Goal: Information Seeking & Learning: Learn about a topic

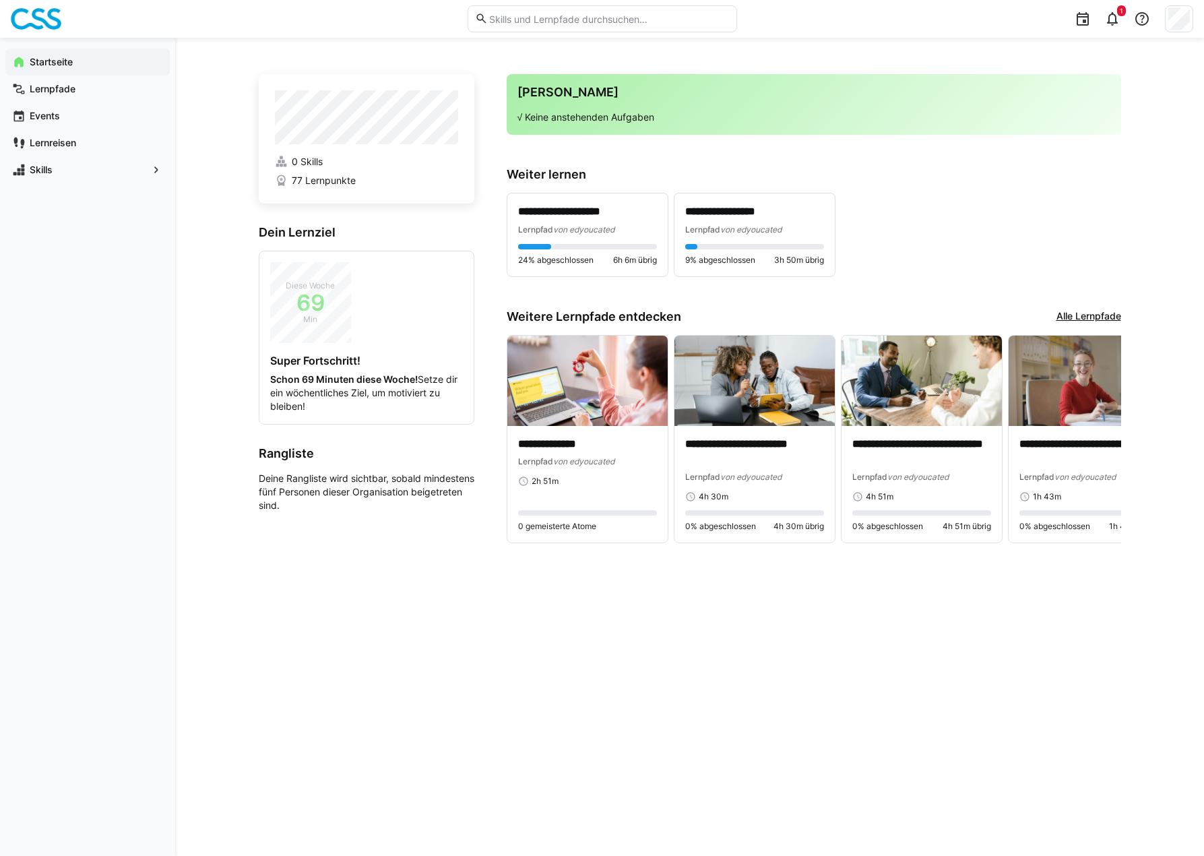
drag, startPoint x: 315, startPoint y: 611, endPoint x: 309, endPoint y: 605, distance: 9.1
click at [314, 610] on div "**********" at bounding box center [690, 446] width 862 height 753
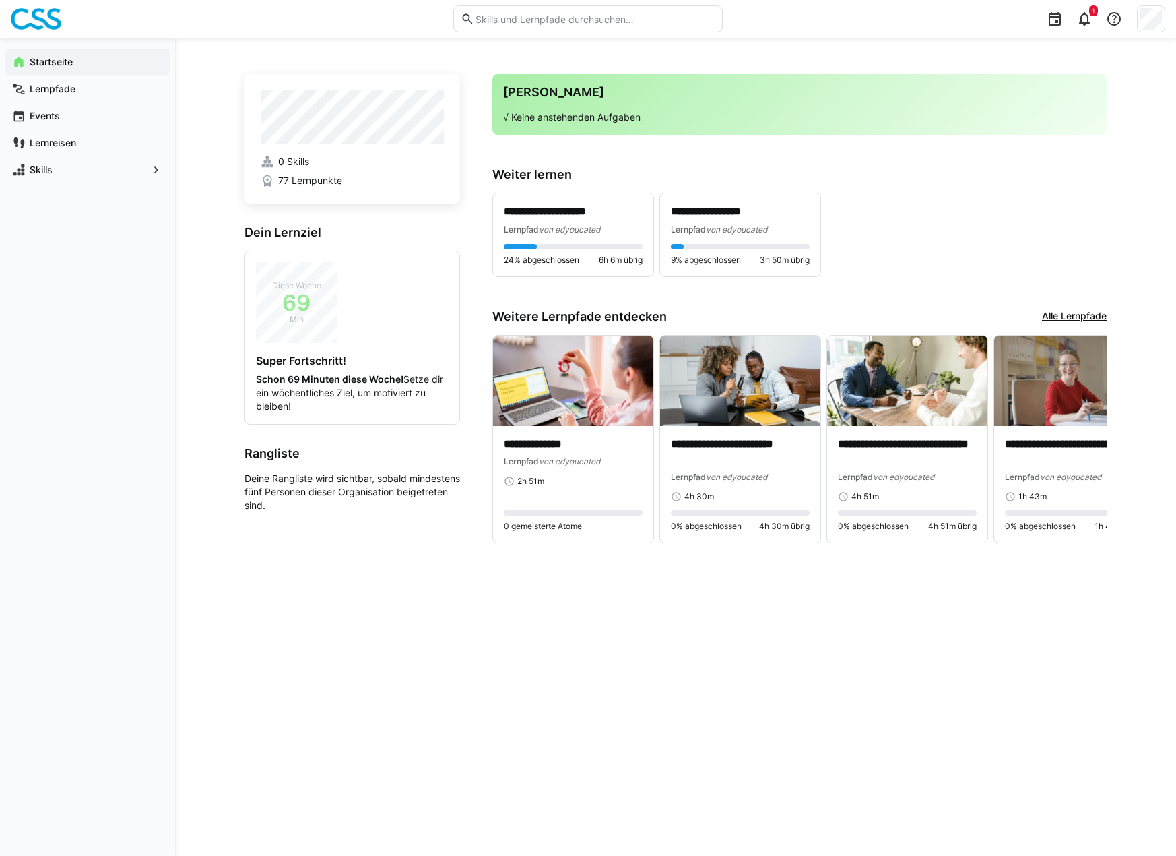
click at [474, 651] on div "**********" at bounding box center [676, 446] width 862 height 753
click at [51, 51] on div "Startseite" at bounding box center [87, 62] width 164 height 27
click at [0, 0] on app-navigation-label "Lernpfade" at bounding box center [0, 0] width 0 height 0
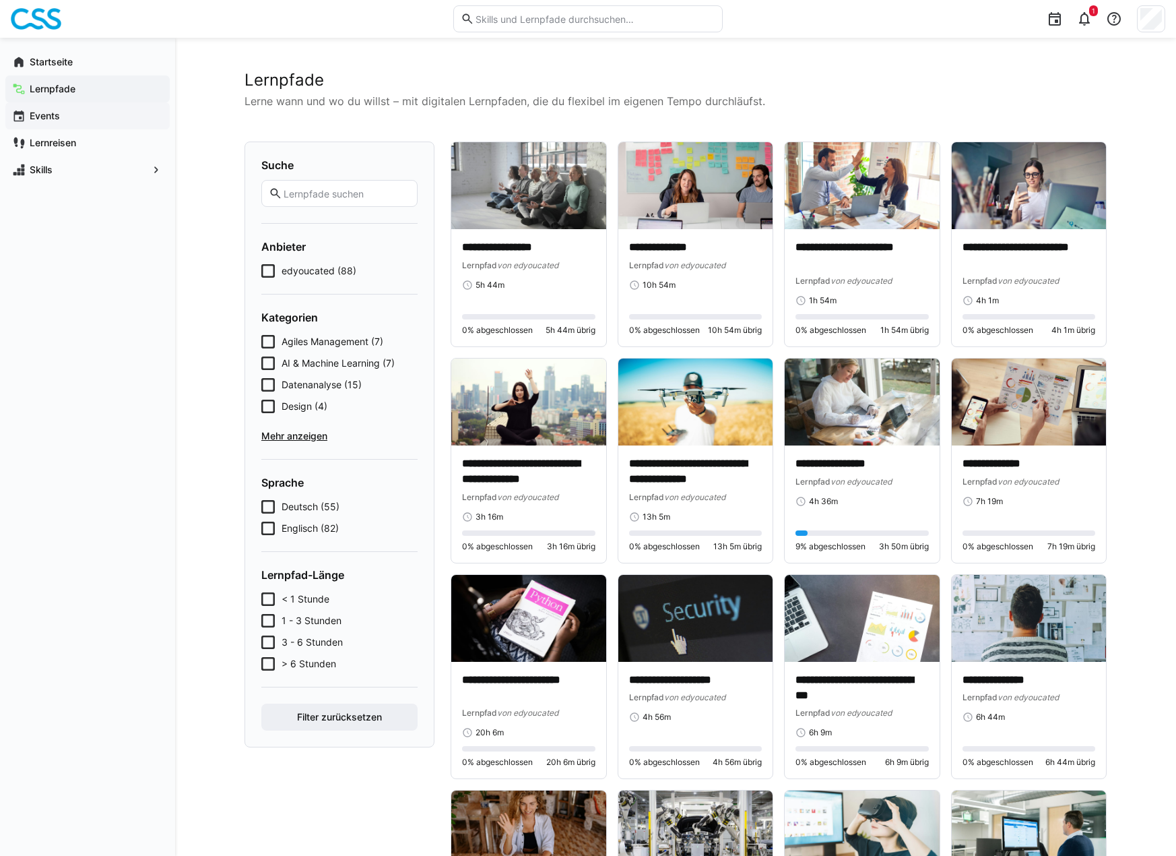
click at [61, 119] on span "Events" at bounding box center [95, 115] width 135 height 13
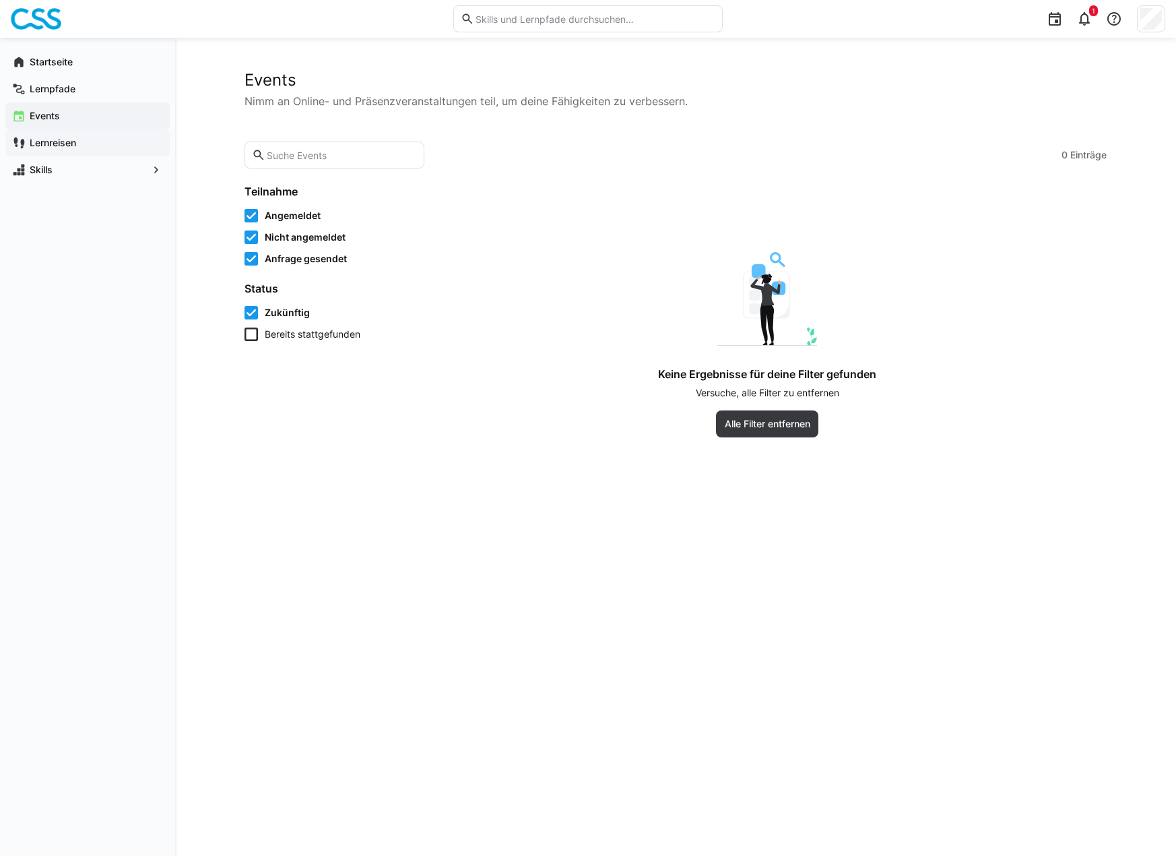
click at [59, 135] on div "Lernreisen" at bounding box center [87, 142] width 164 height 27
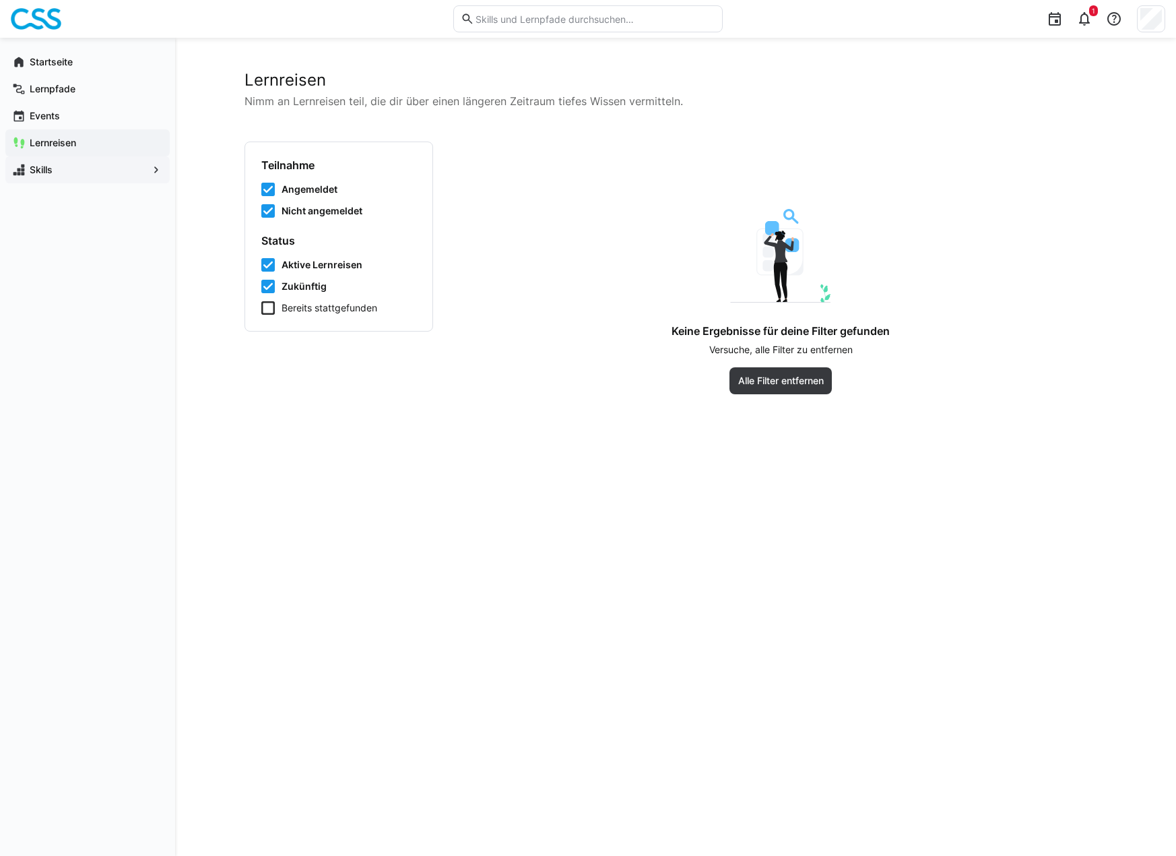
click at [0, 0] on app-navigation-label "Skills" at bounding box center [0, 0] width 0 height 0
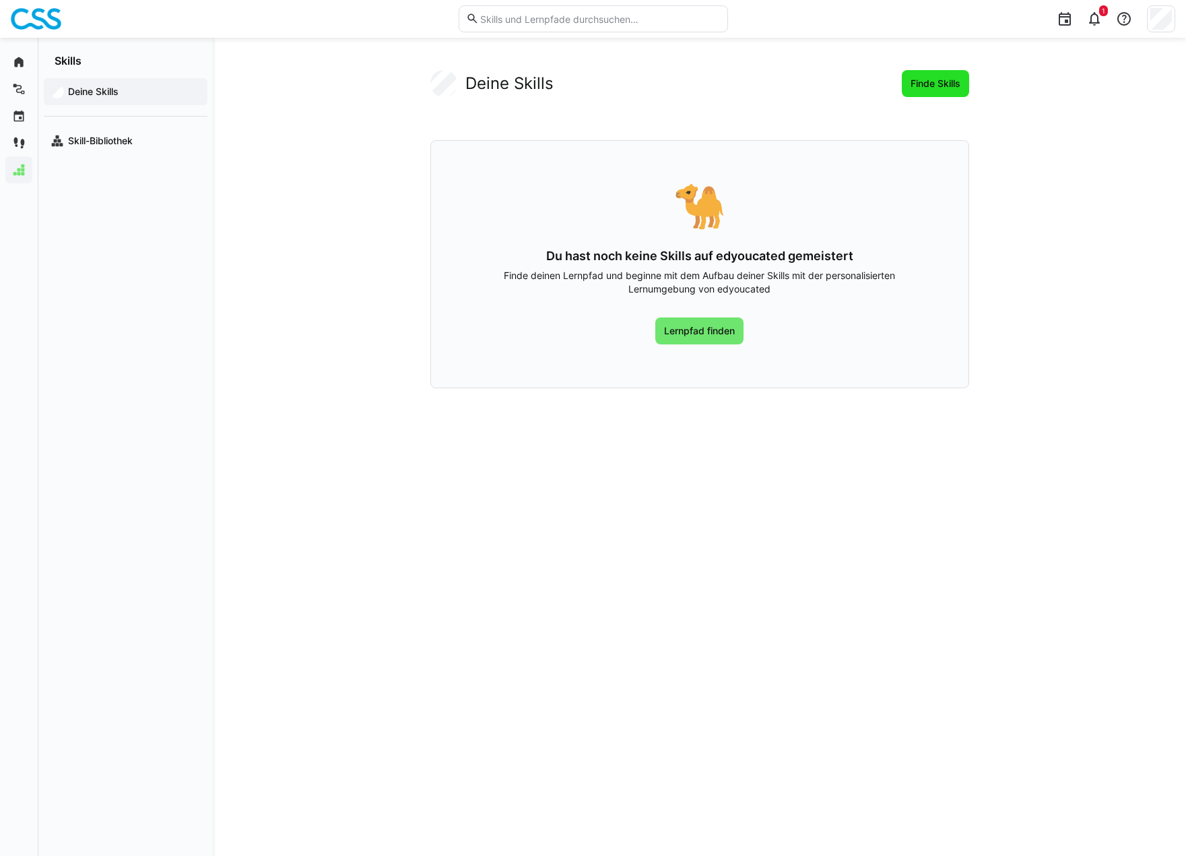
click at [932, 88] on span "Finde Skills" at bounding box center [936, 83] width 54 height 13
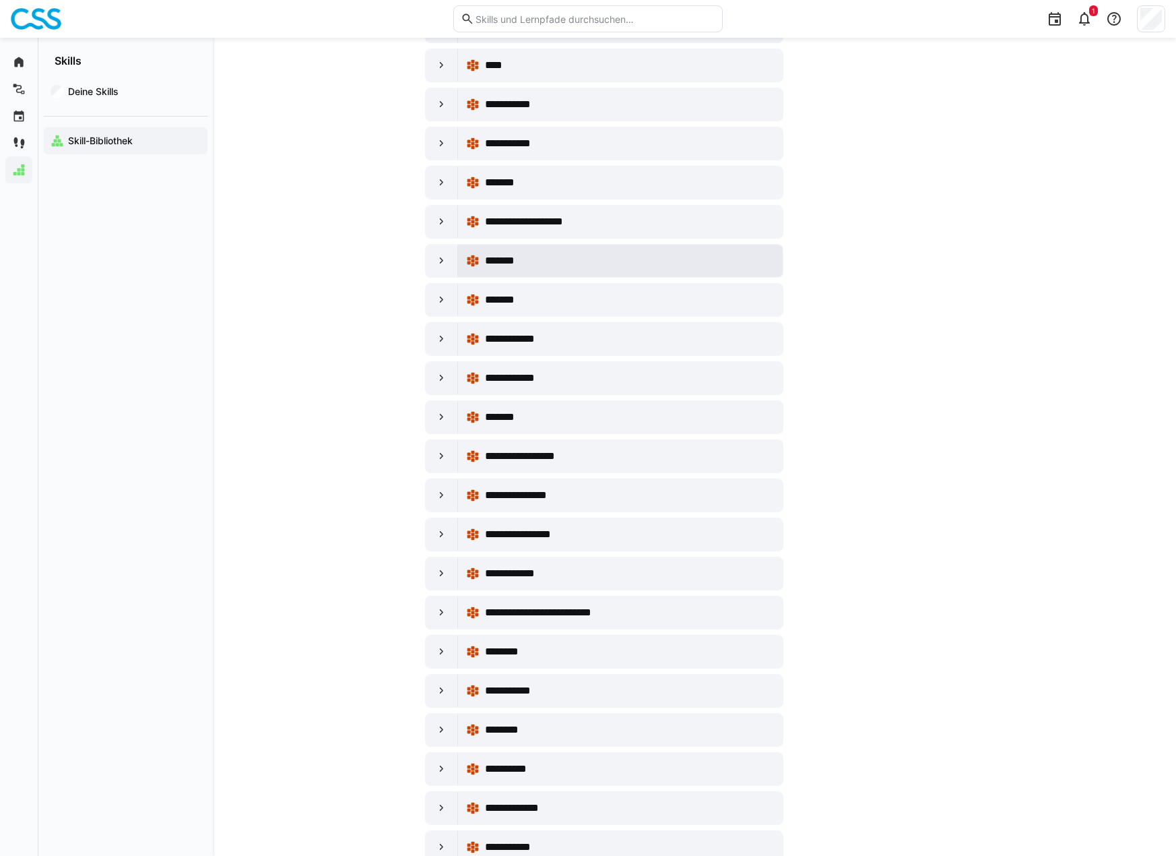
scroll to position [808, 0]
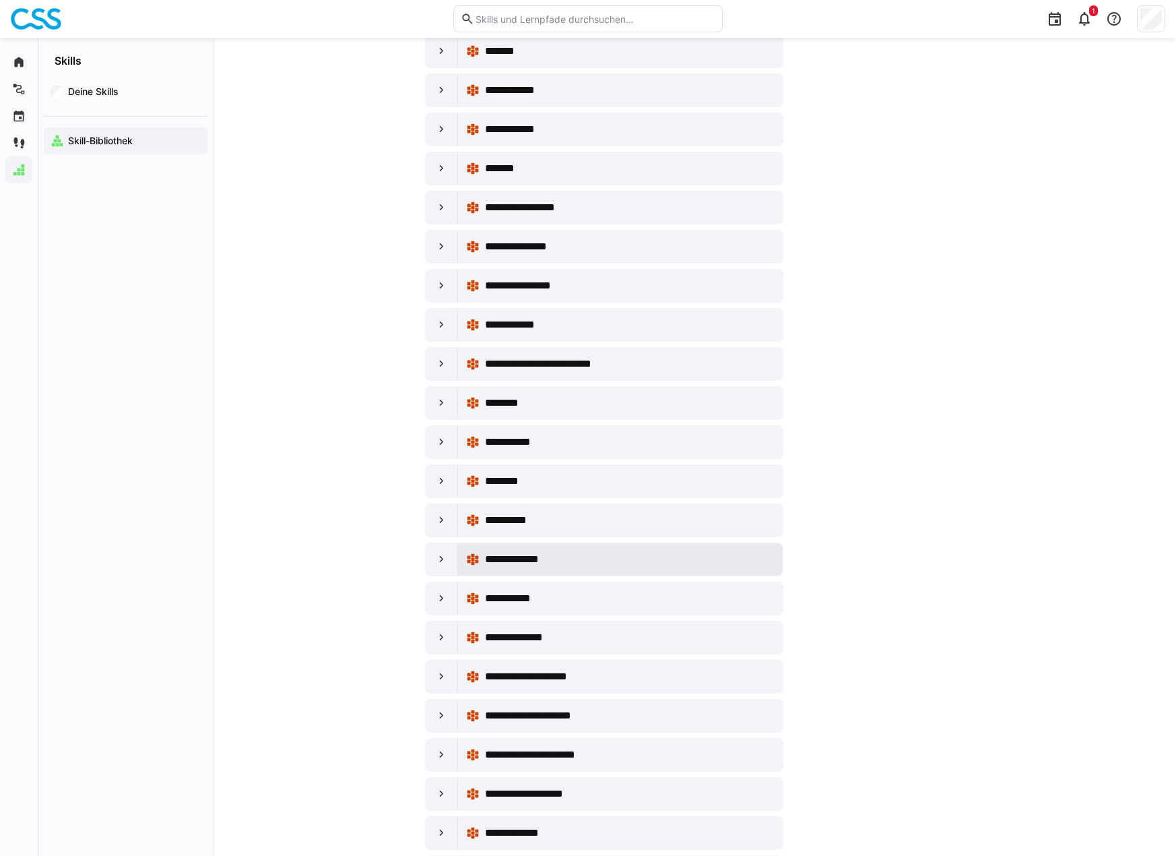
click at [524, 554] on span "**********" at bounding box center [521, 559] width 72 height 16
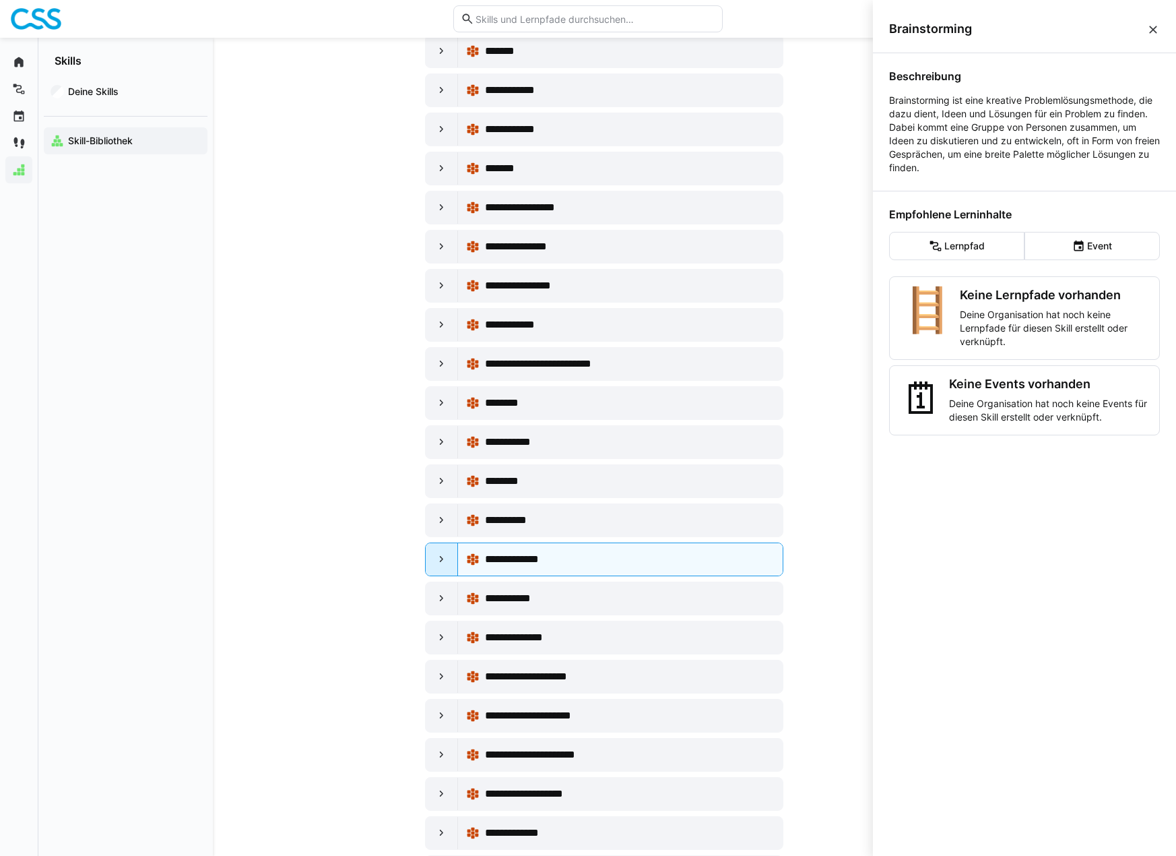
click at [438, 561] on eds-icon at bounding box center [441, 558] width 13 height 13
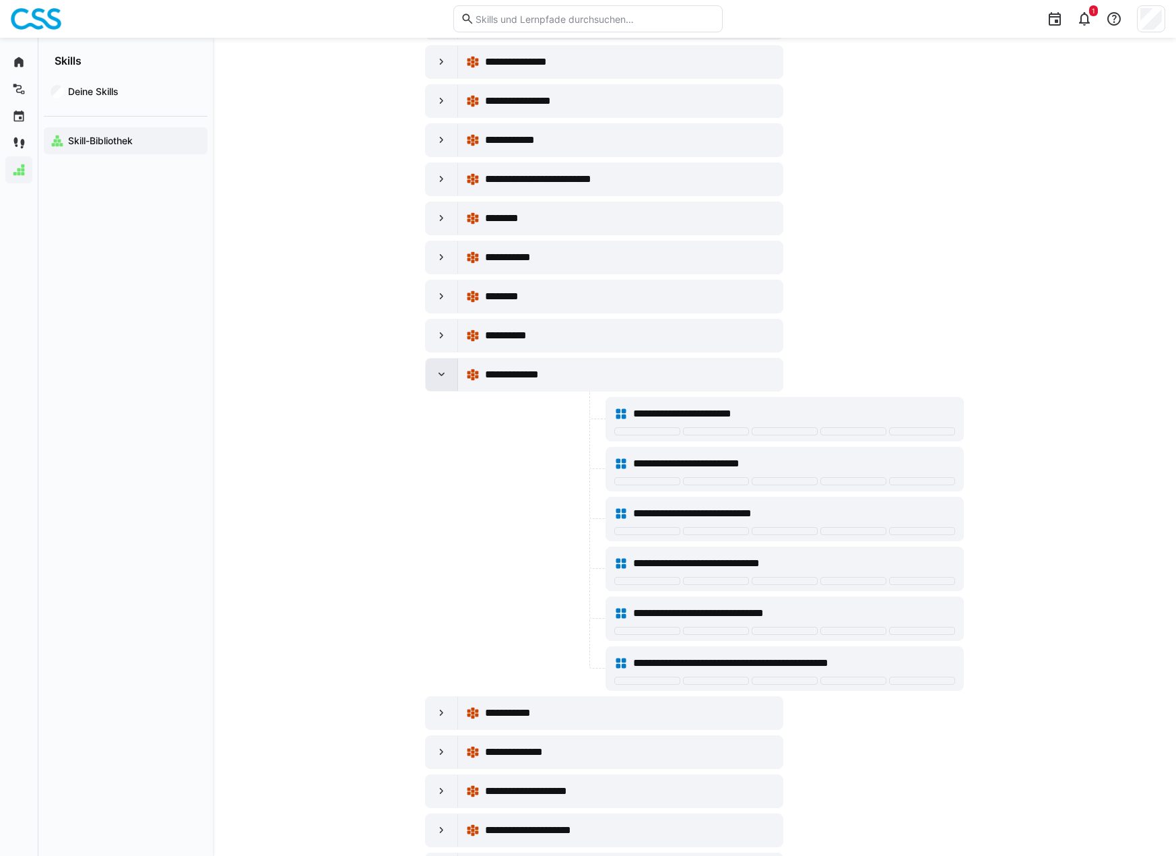
scroll to position [1011, 0]
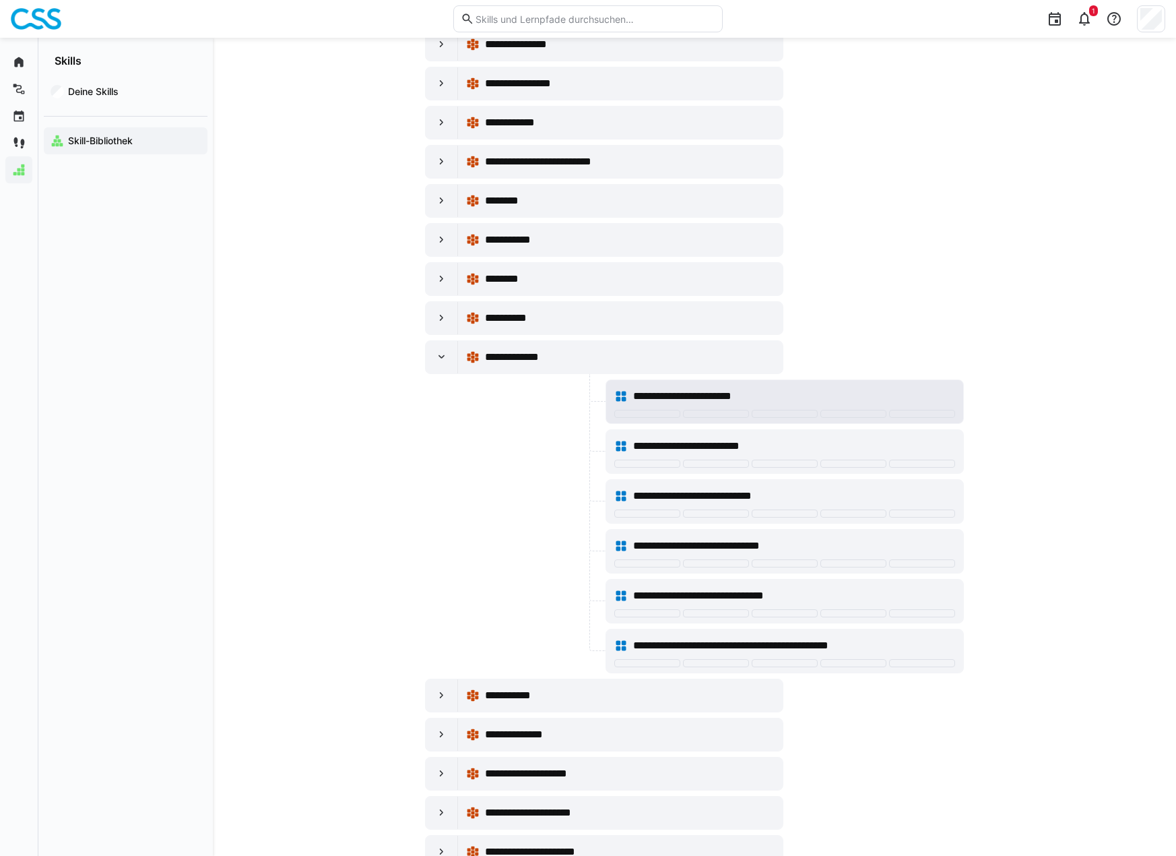
click at [751, 403] on span "**********" at bounding box center [700, 396] width 135 height 16
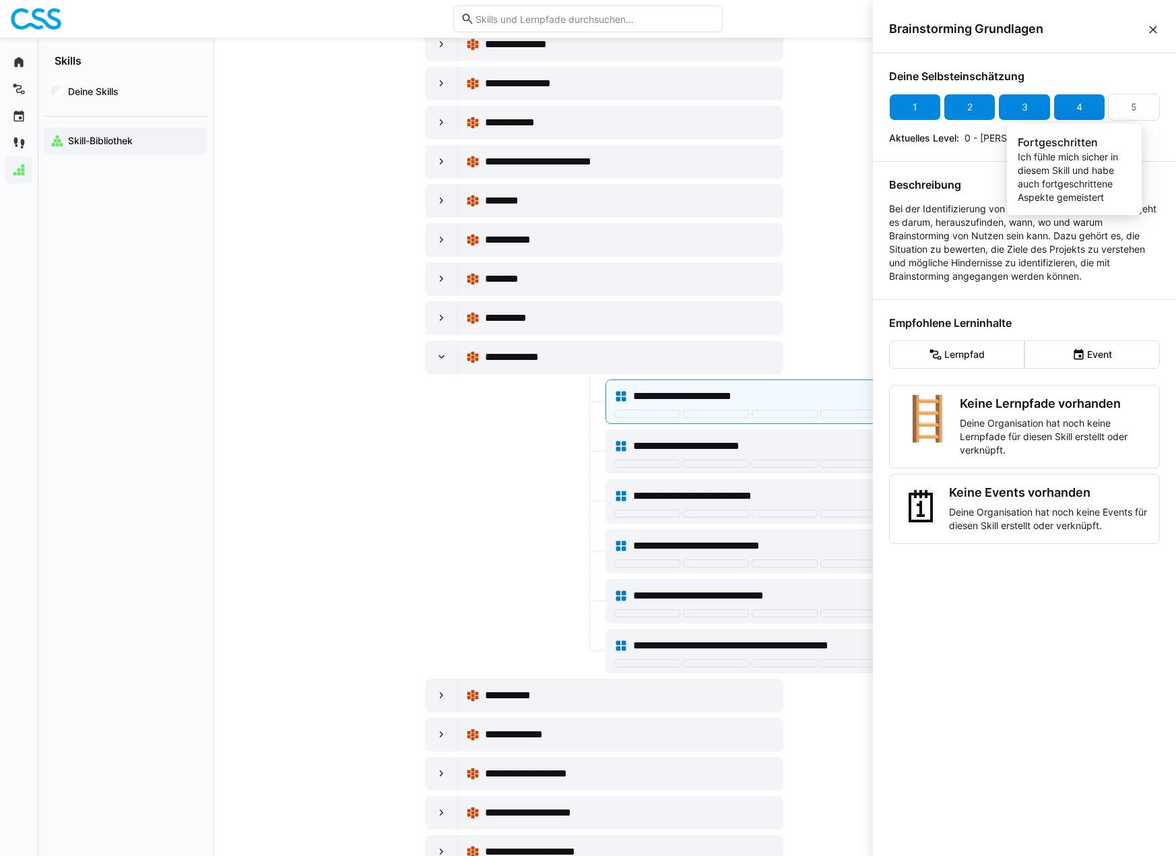
click at [1068, 107] on div "4" at bounding box center [1080, 107] width 52 height 27
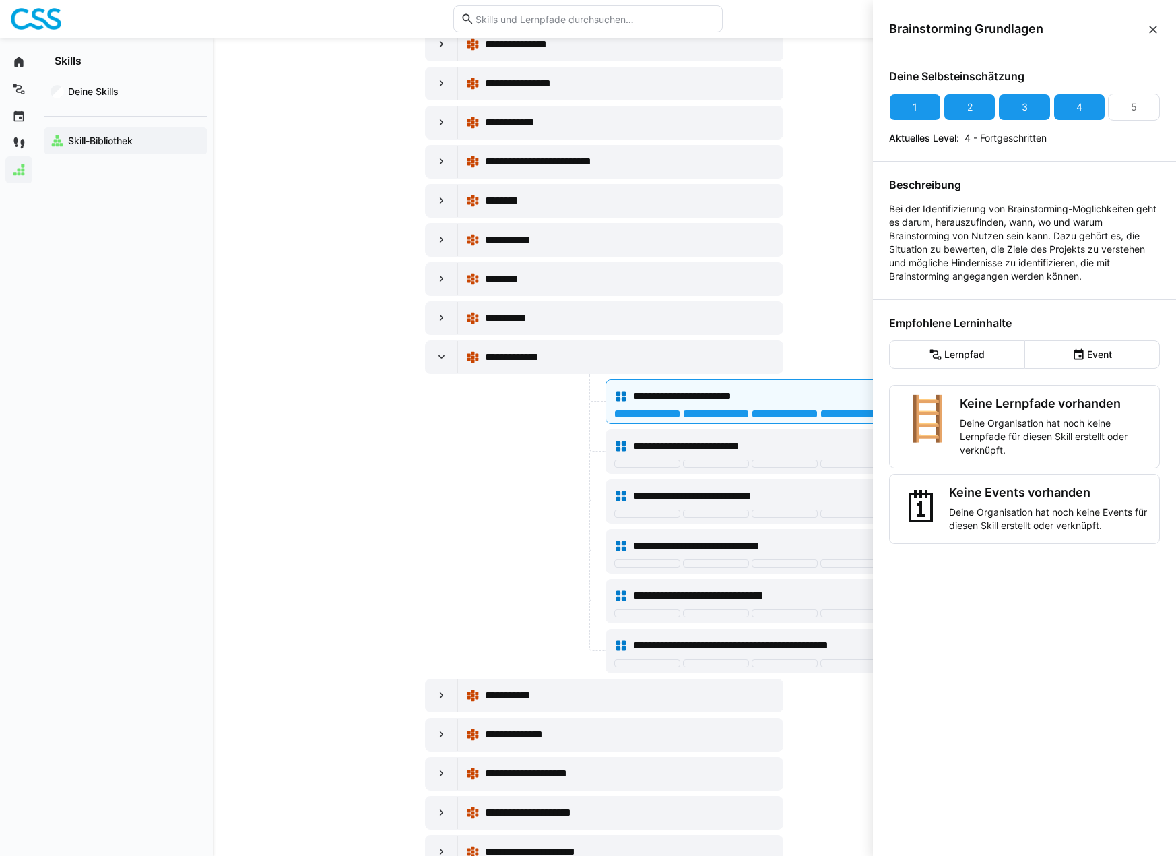
click at [998, 412] on div "Keine Lernpfade vorhanden Deine Organisation hat noch keine Lernpfade für diese…" at bounding box center [1054, 426] width 189 height 61
click at [673, 451] on span "**********" at bounding box center [701, 446] width 137 height 16
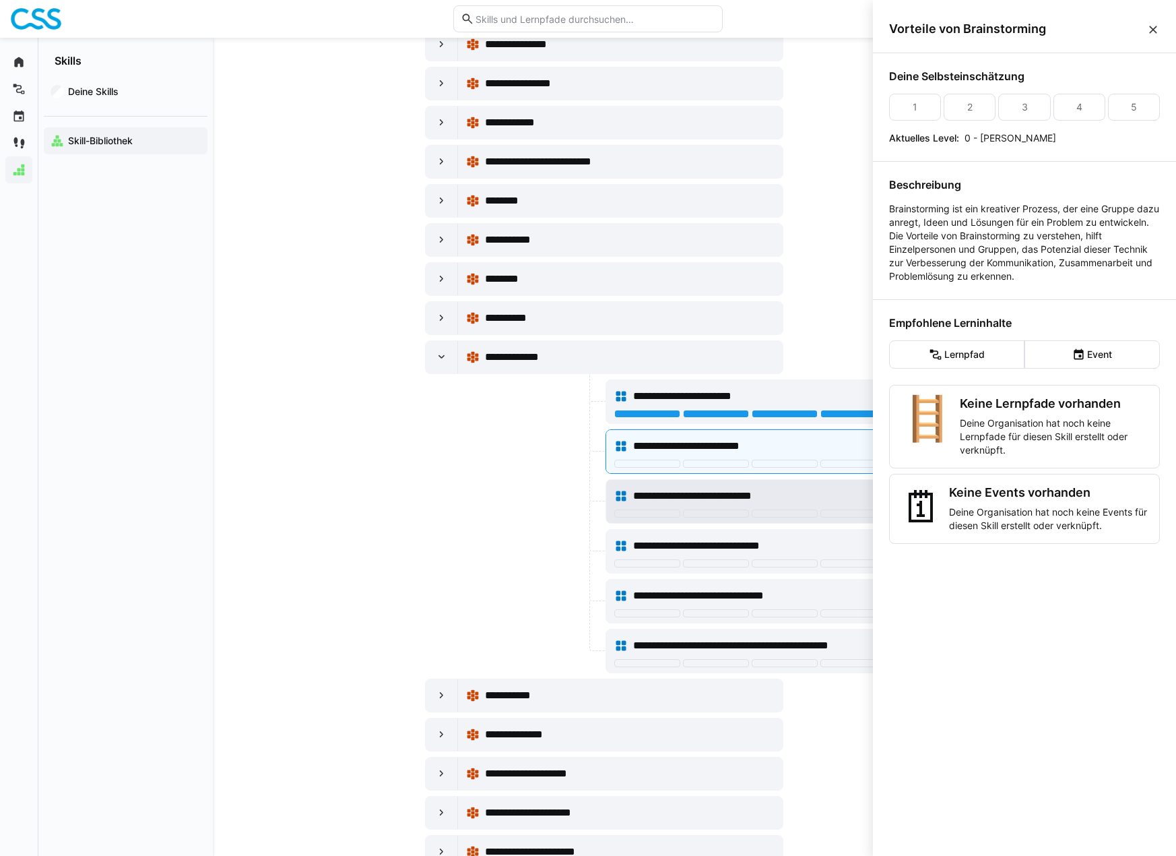
click at [676, 480] on div "**********" at bounding box center [784, 501] width 357 height 43
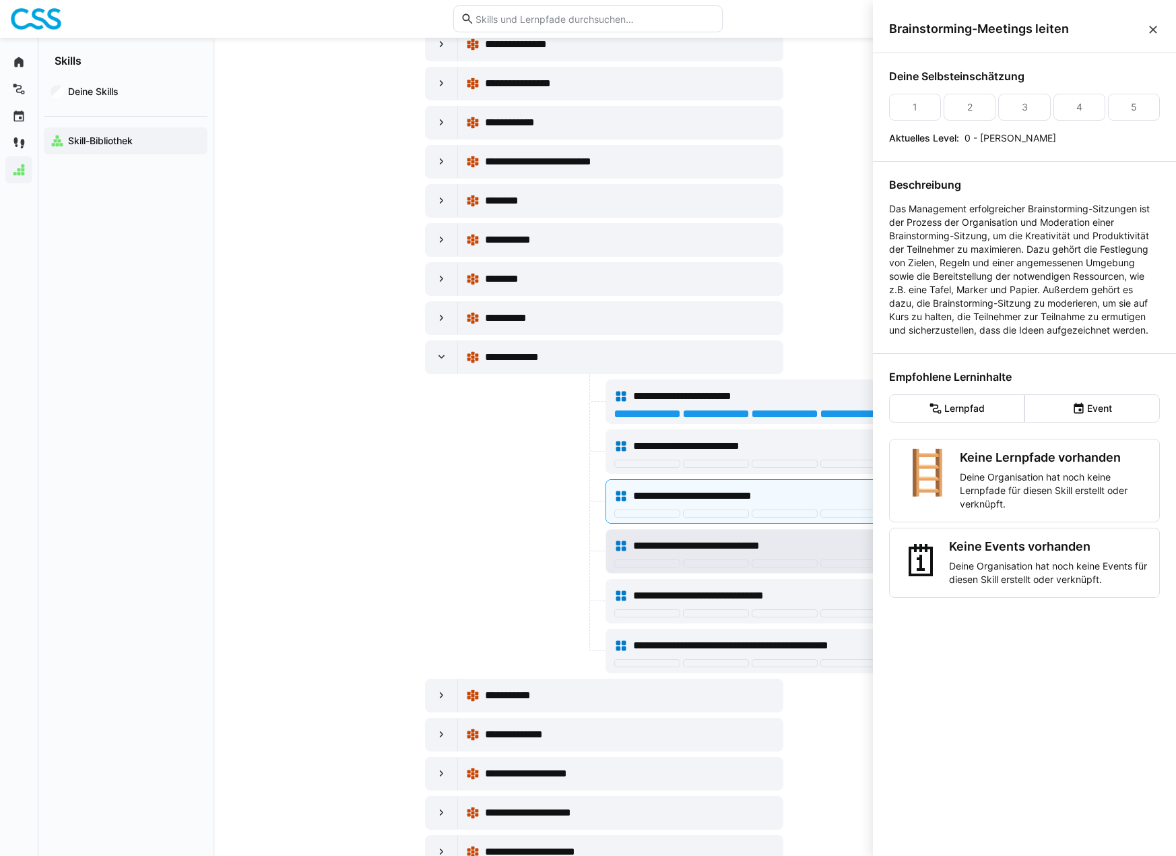
click at [709, 552] on span "**********" at bounding box center [716, 546] width 166 height 16
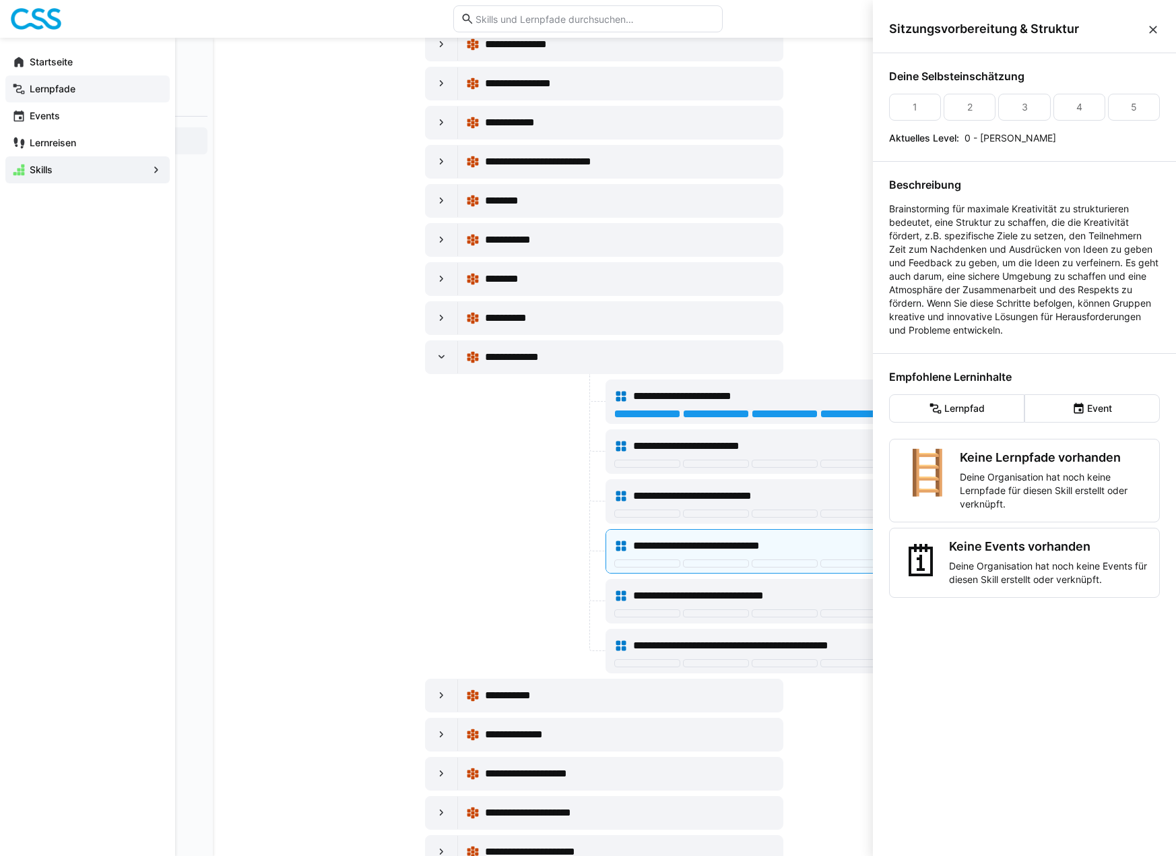
click at [18, 90] on eds-icon at bounding box center [18, 88] width 13 height 13
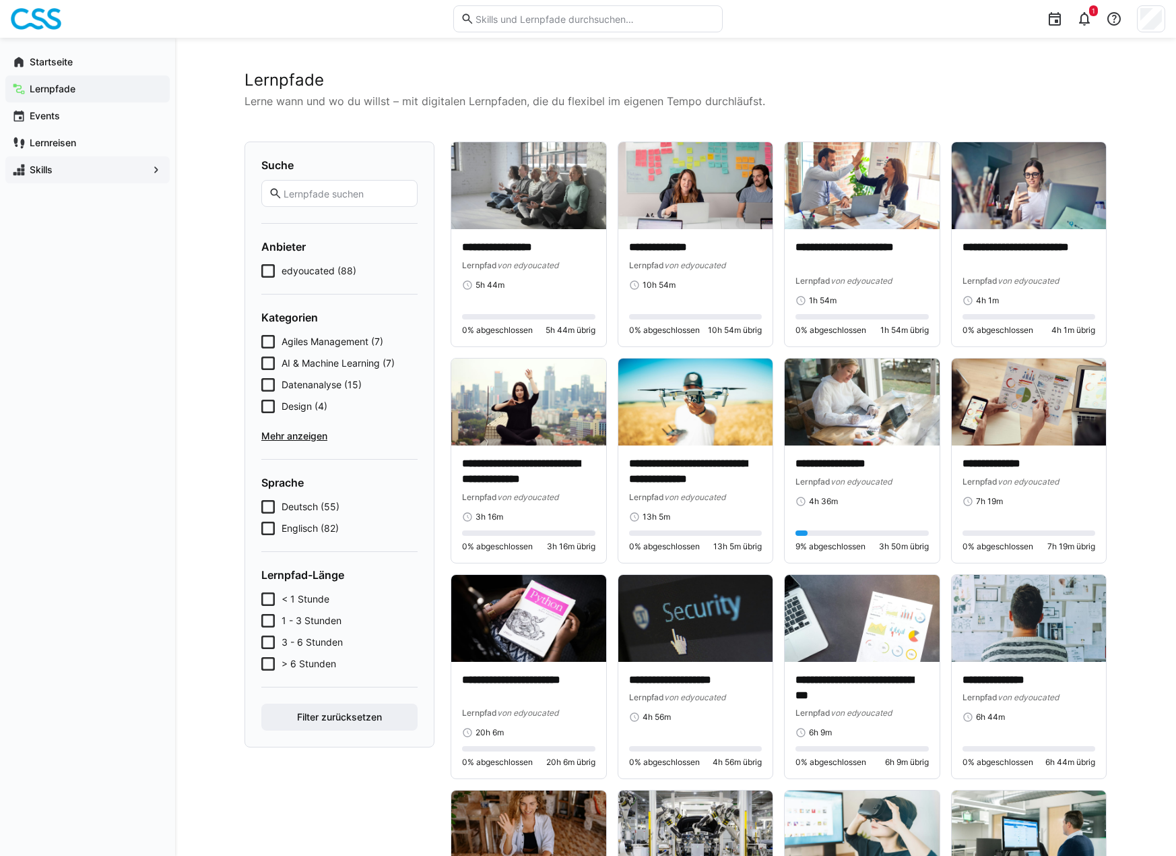
click at [0, 0] on app-navigation-label "Skills" at bounding box center [0, 0] width 0 height 0
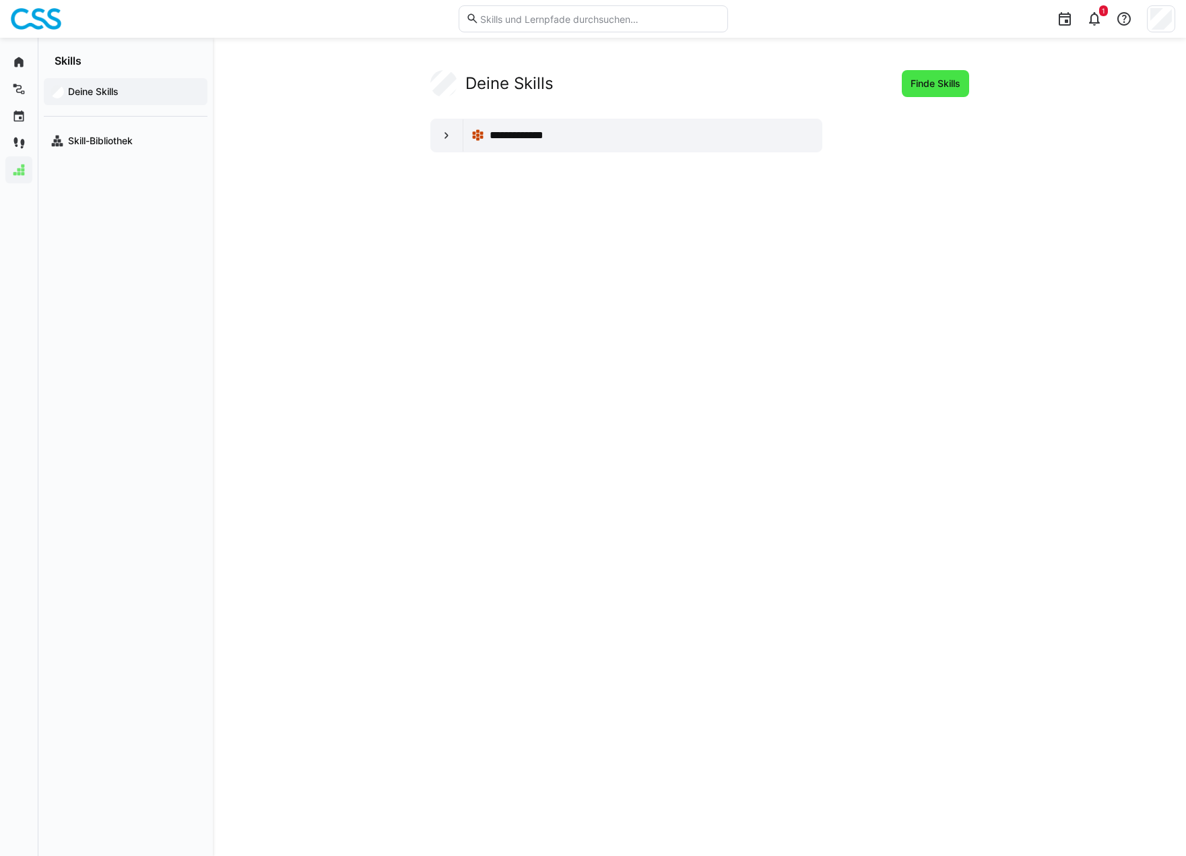
click at [934, 87] on span "Finde Skills" at bounding box center [936, 83] width 54 height 13
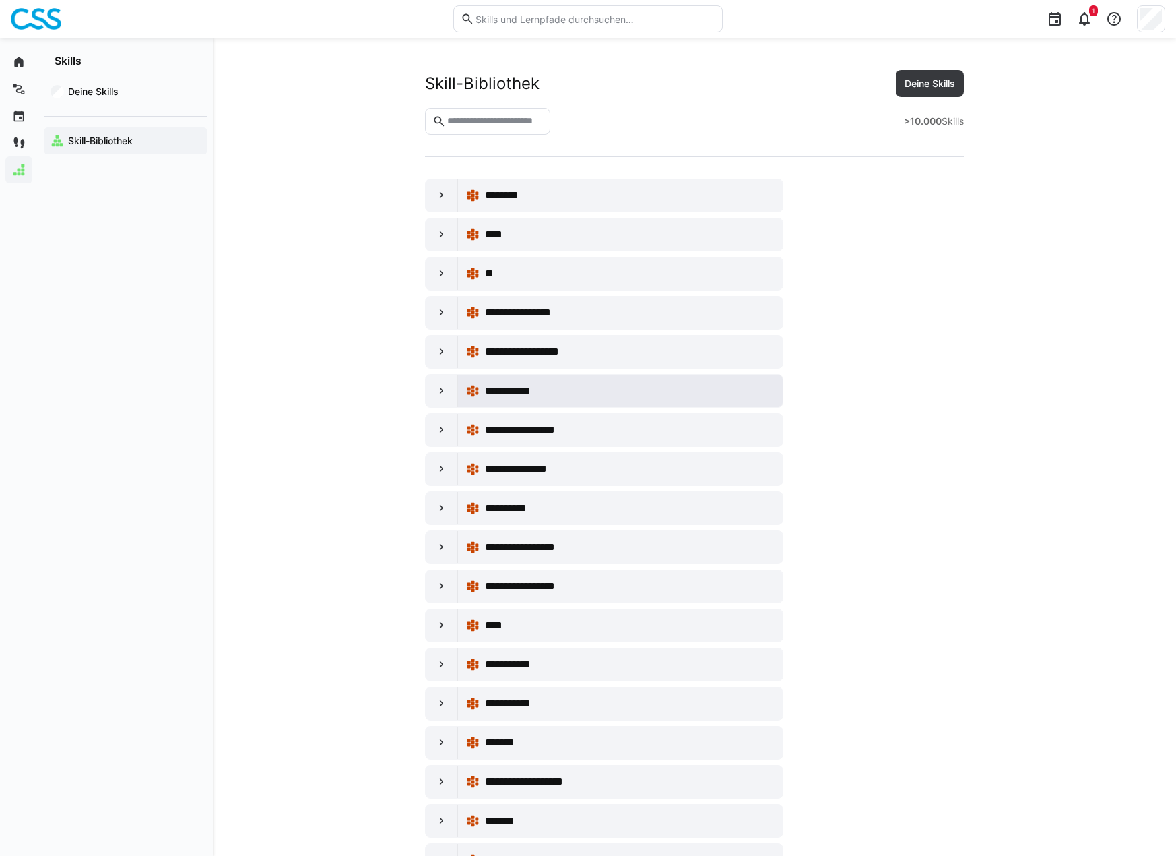
click at [523, 387] on span "**********" at bounding box center [517, 391] width 64 height 16
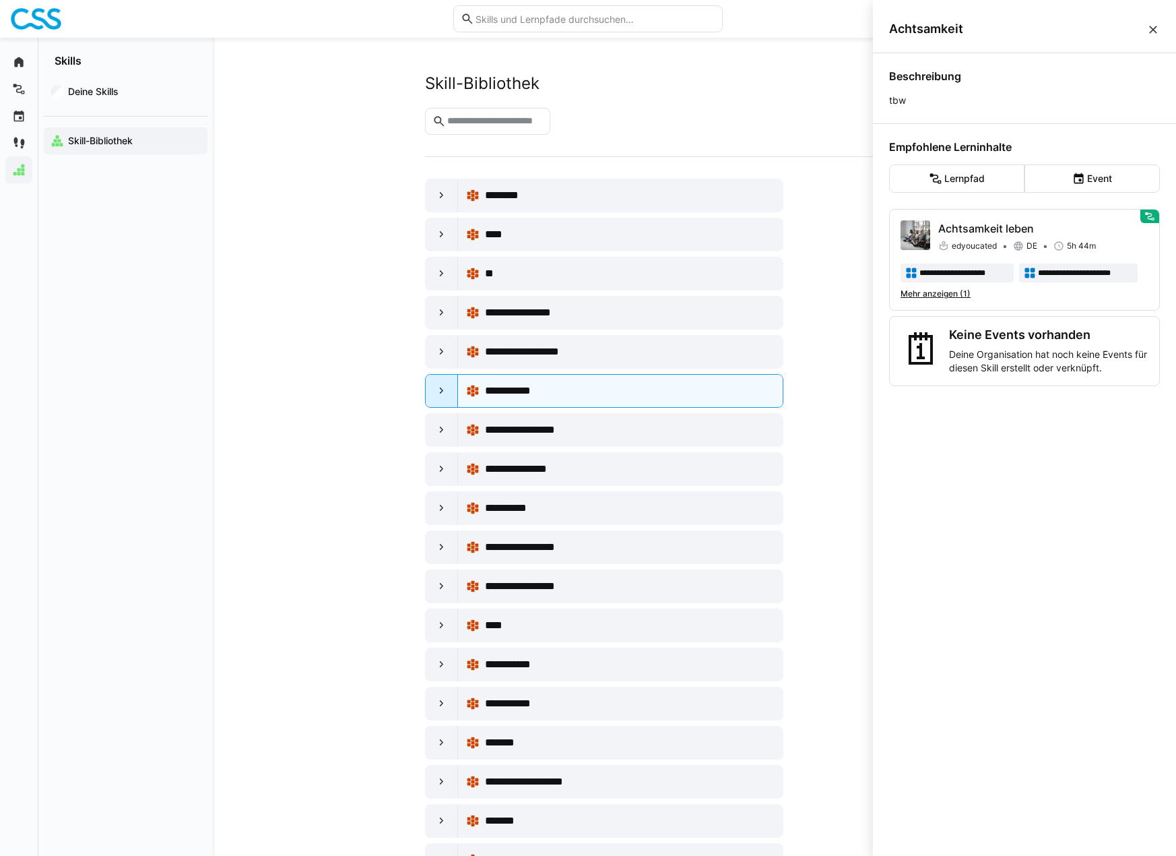
click at [431, 389] on div at bounding box center [442, 391] width 32 height 32
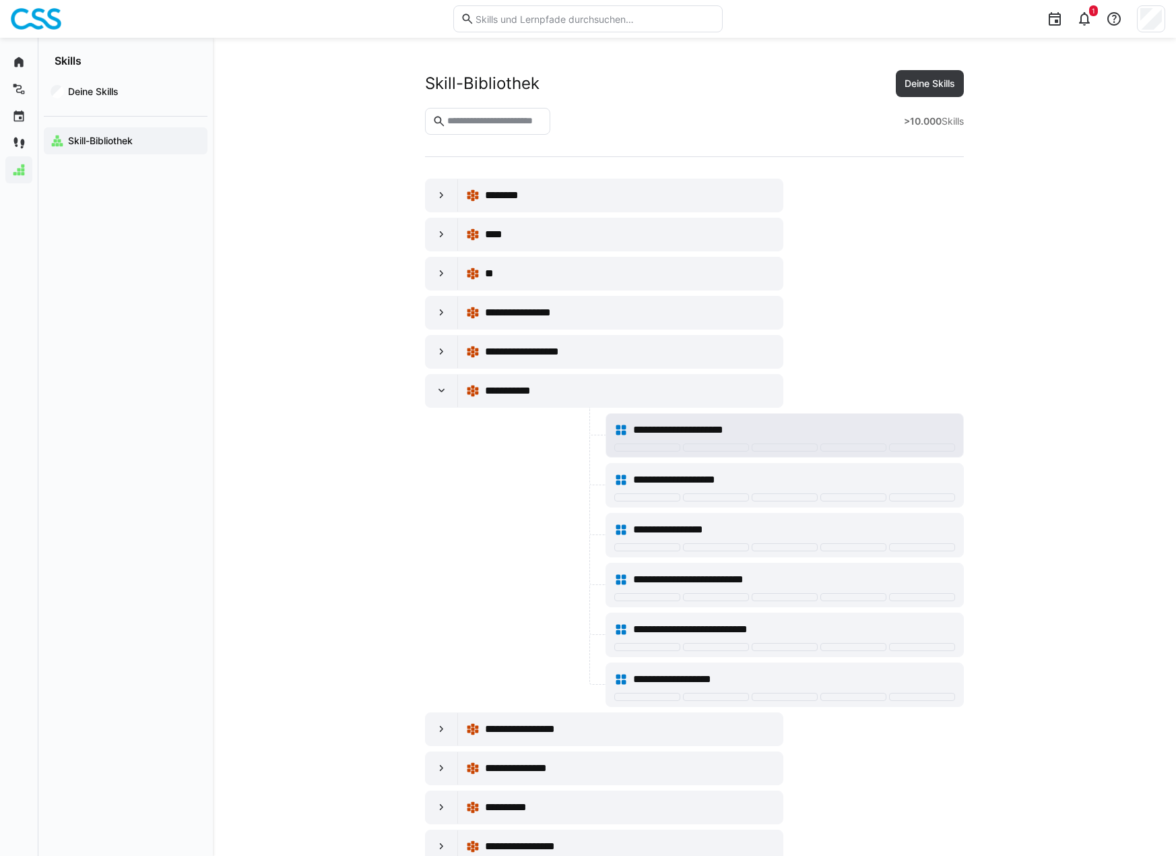
click at [790, 433] on div "**********" at bounding box center [794, 430] width 322 height 16
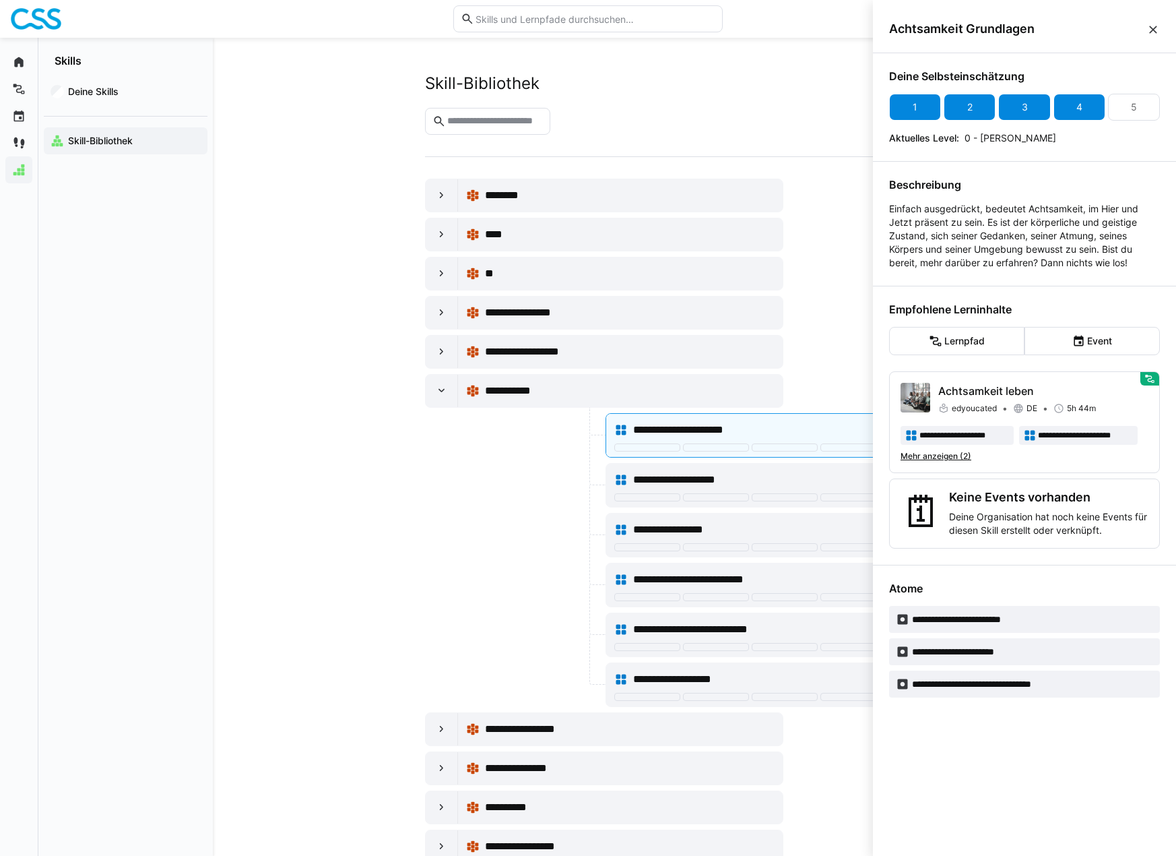
click at [1085, 100] on div "4" at bounding box center [1080, 107] width 52 height 27
click at [1013, 387] on p "Achtsamkeit leben" at bounding box center [1043, 391] width 210 height 16
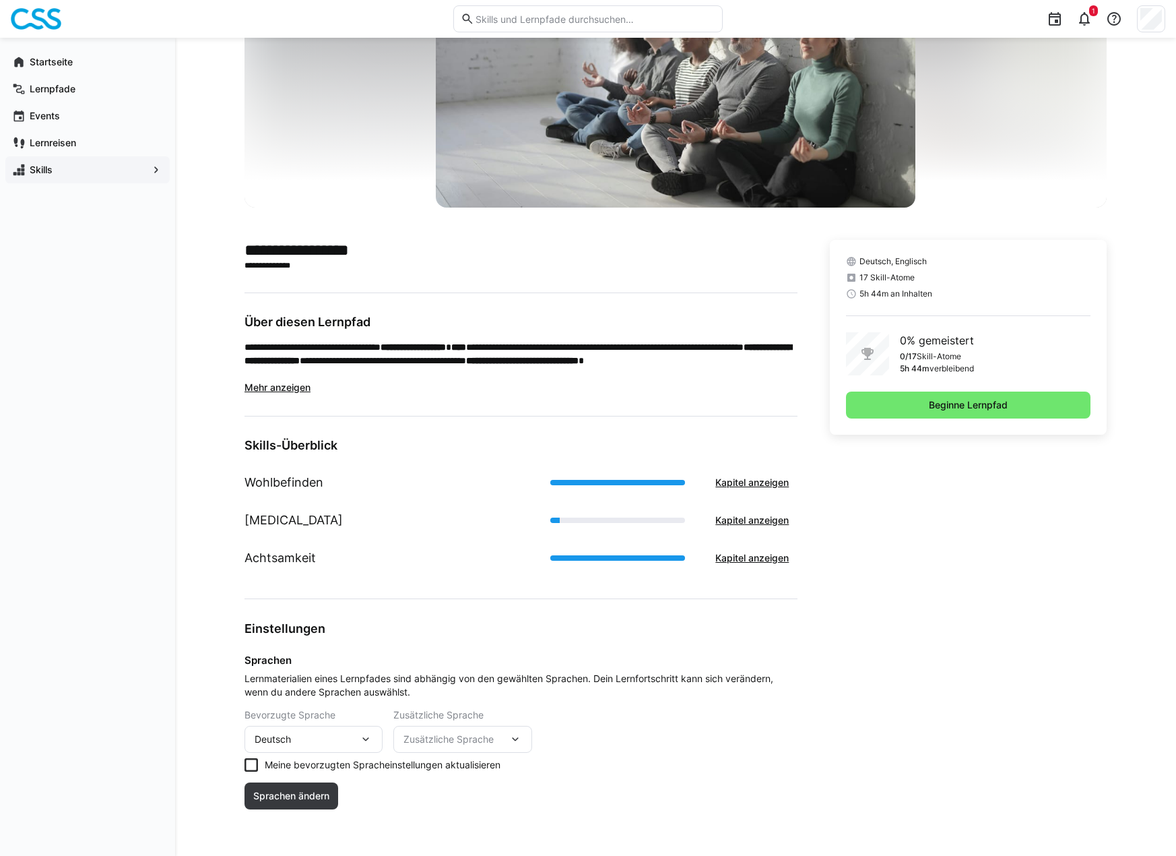
scroll to position [134, 0]
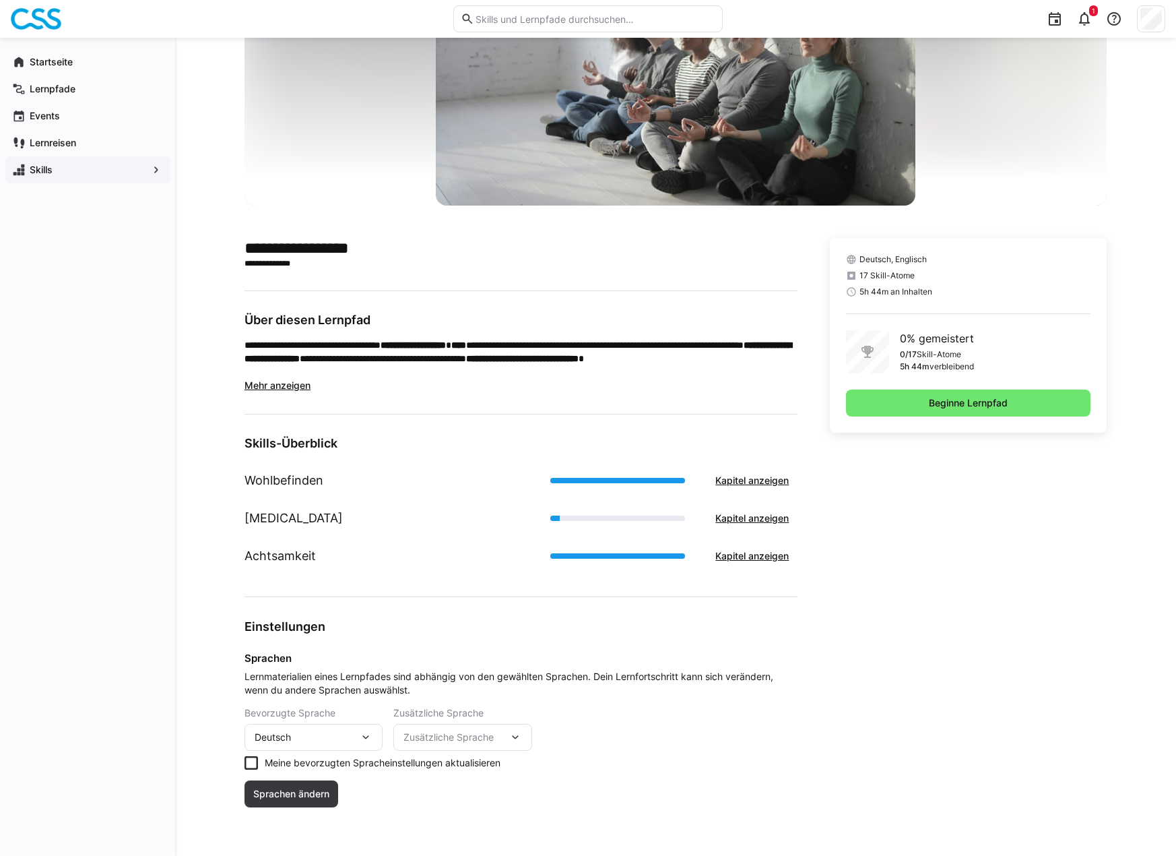
click at [449, 740] on span "Zusätzliche Sprache" at bounding box center [456, 736] width 104 height 13
click at [660, 750] on div "Bevorzugte Sprache Deutsch Zusätzliche Sprache Zusätzliche Sprache Englisch" at bounding box center [521, 728] width 553 height 43
click at [962, 404] on span "Beginne Lernpfad" at bounding box center [968, 402] width 83 height 13
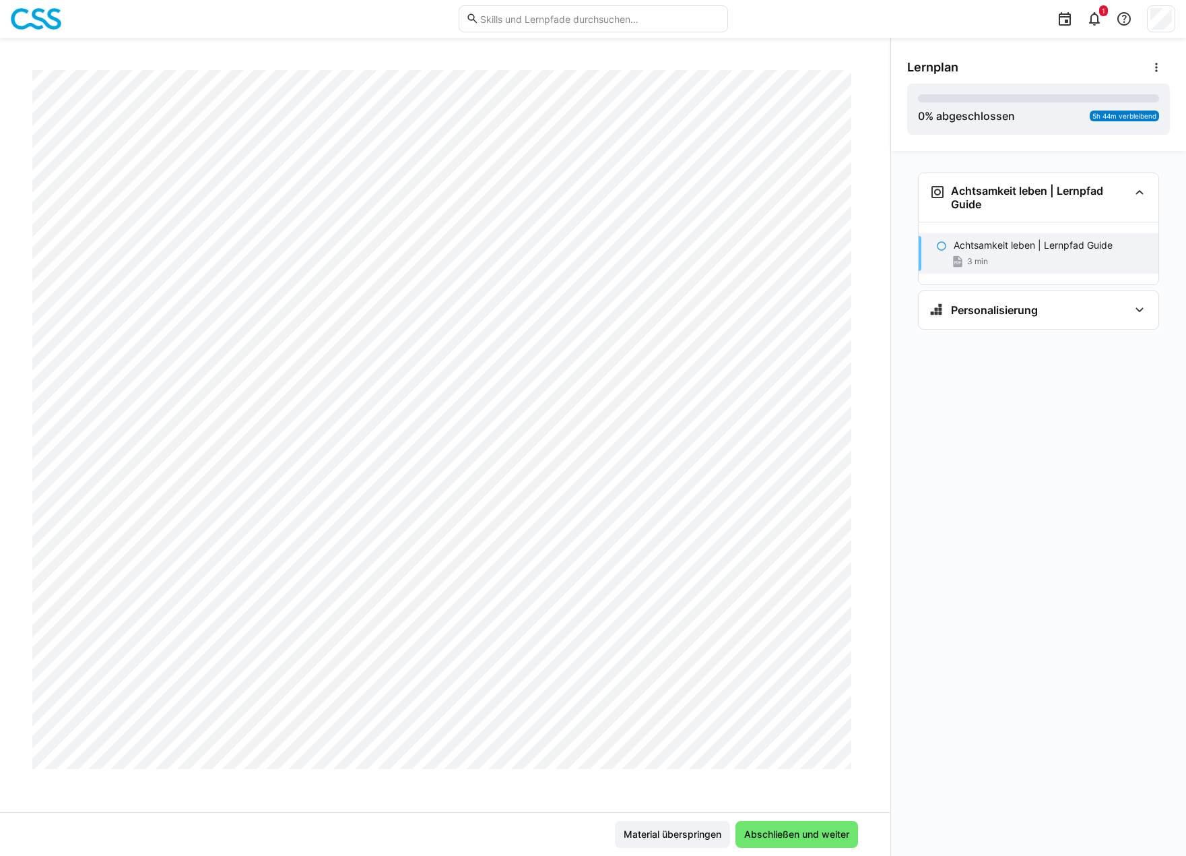
scroll to position [497, 0]
click at [788, 835] on span "Abschließen und weiter" at bounding box center [796, 833] width 109 height 13
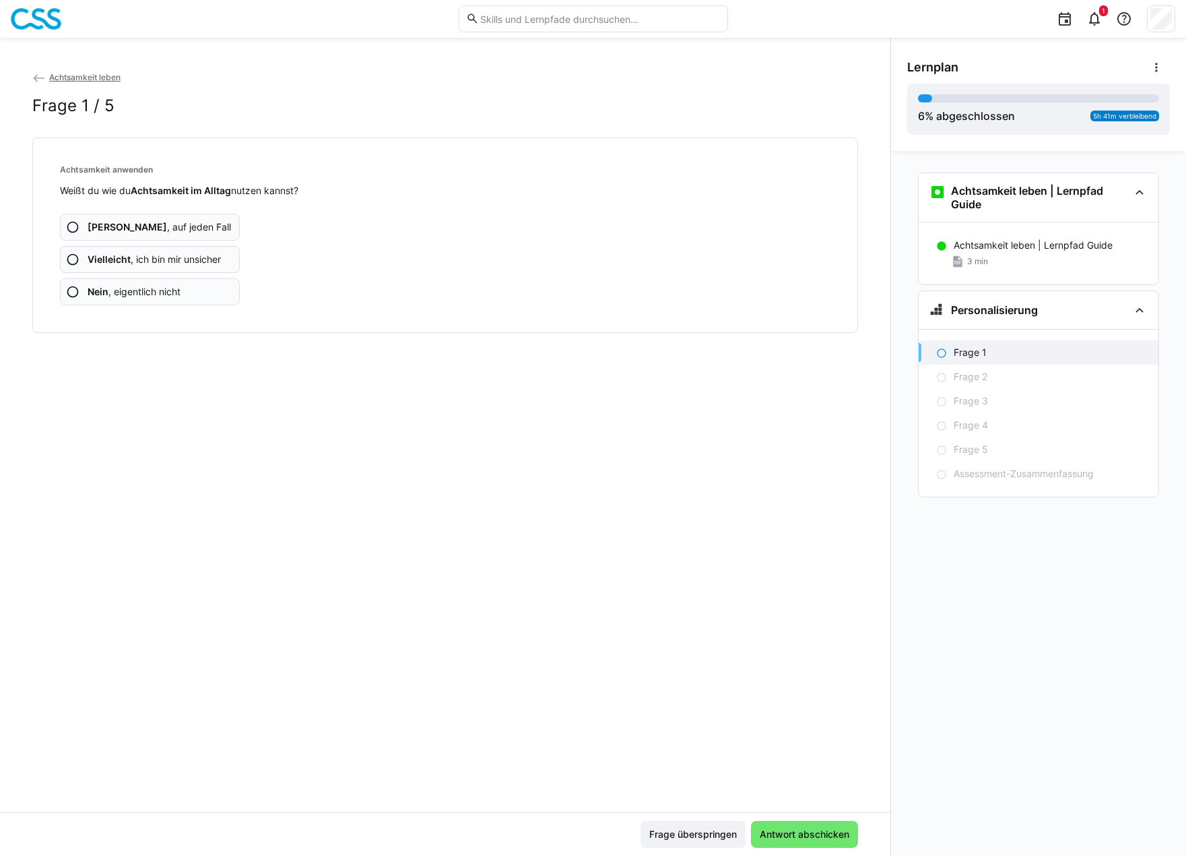
click at [164, 215] on app-assessment-question-radio "Ja , auf jeden Fall" at bounding box center [150, 227] width 180 height 27
click at [122, 228] on span "Ja , auf jeden Fall" at bounding box center [159, 226] width 143 height 13
click at [145, 263] on span "Vielleicht , ich bin mir unsicher" at bounding box center [154, 259] width 133 height 13
click at [154, 223] on span "Ja , auf jeden Fall" at bounding box center [159, 226] width 143 height 13
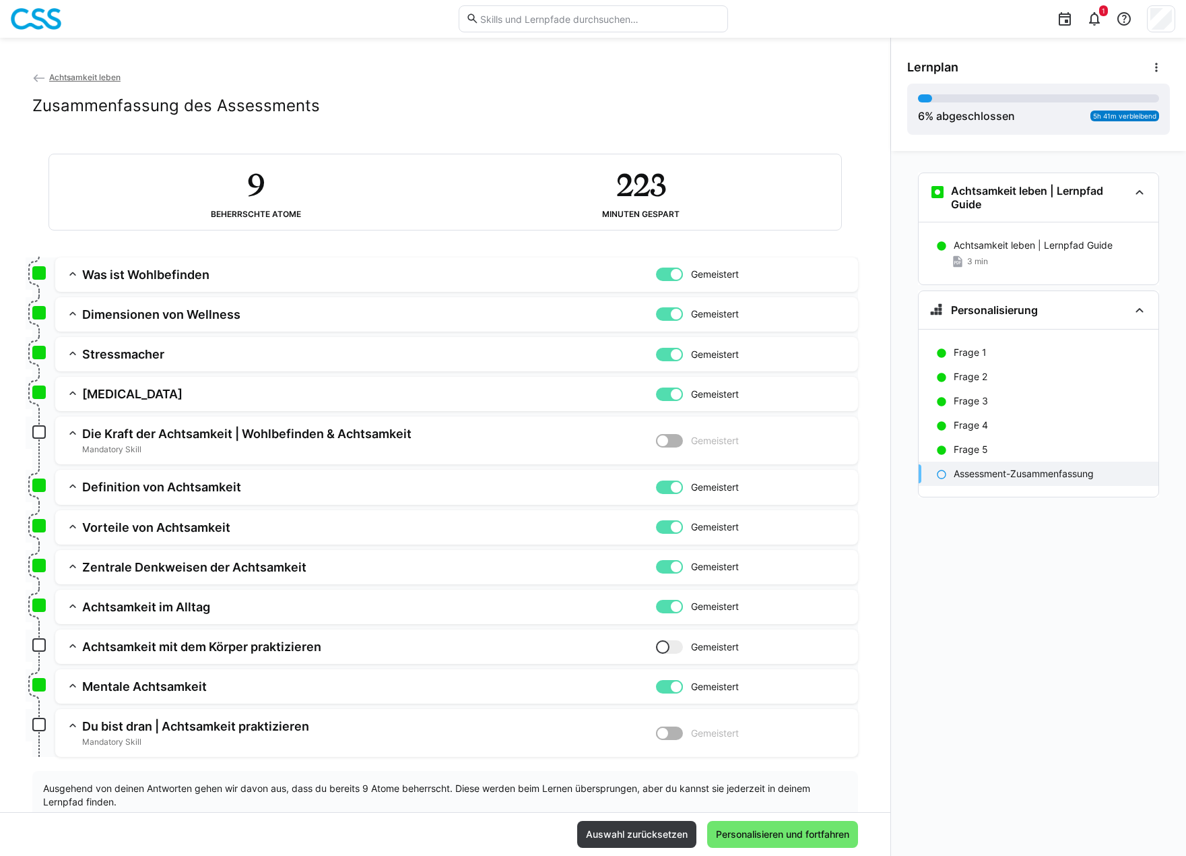
click at [155, 276] on h3 "Was ist Wohlbefinden" at bounding box center [369, 274] width 574 height 15
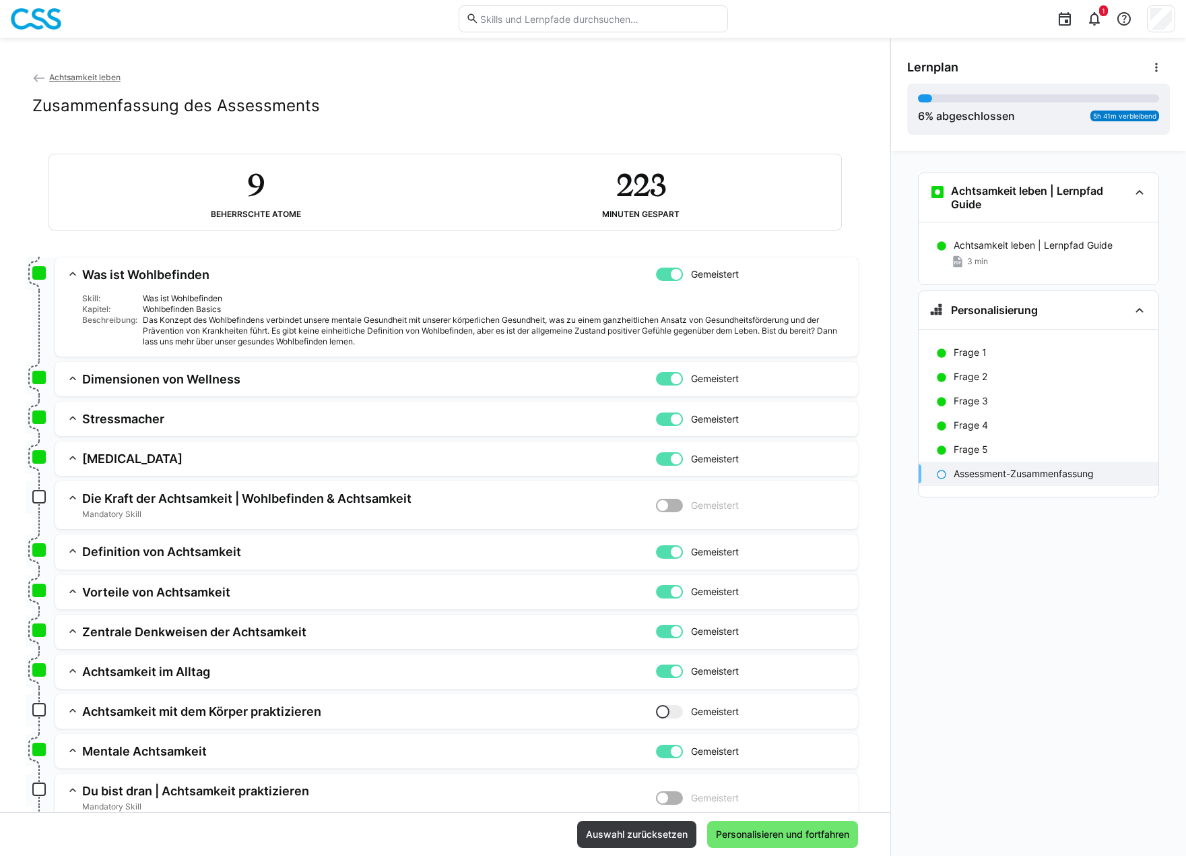
click at [223, 328] on div "Das Konzept des Wohlbefindens verbindet unsere mentale Gesundheit mit unserer k…" at bounding box center [495, 331] width 705 height 32
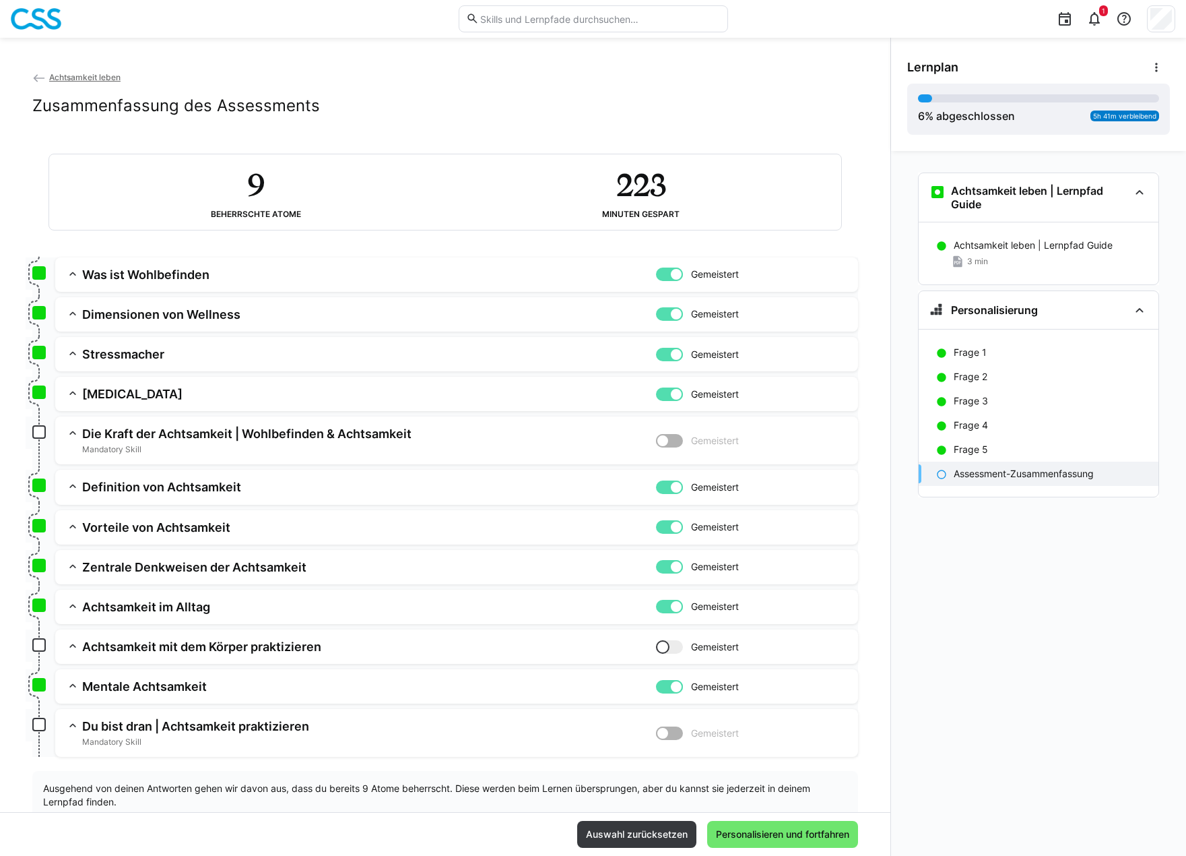
click at [707, 280] on span "Gemeistert" at bounding box center [715, 273] width 48 height 13
click at [373, 278] on h3 "Was ist Wohlbefinden" at bounding box center [369, 274] width 574 height 15
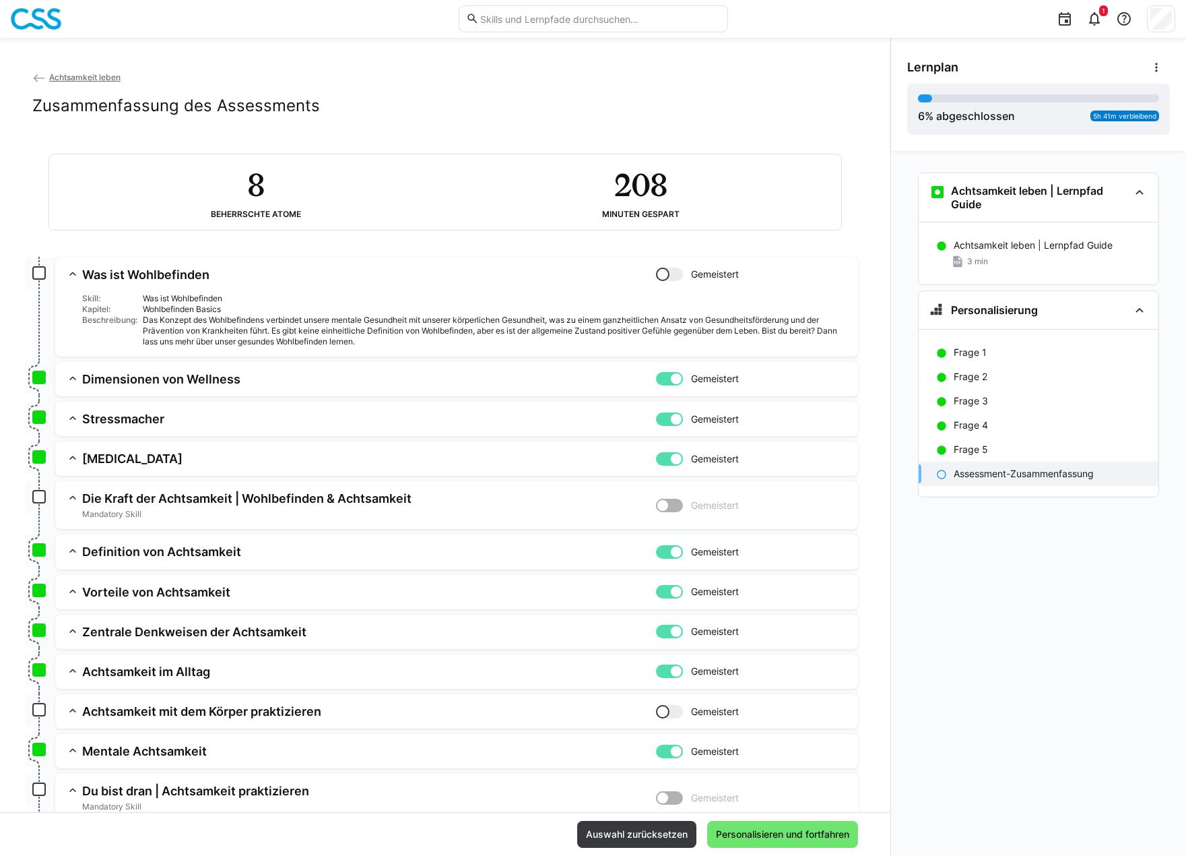
click at [342, 307] on div "Wohlbefinden Basics" at bounding box center [495, 309] width 705 height 11
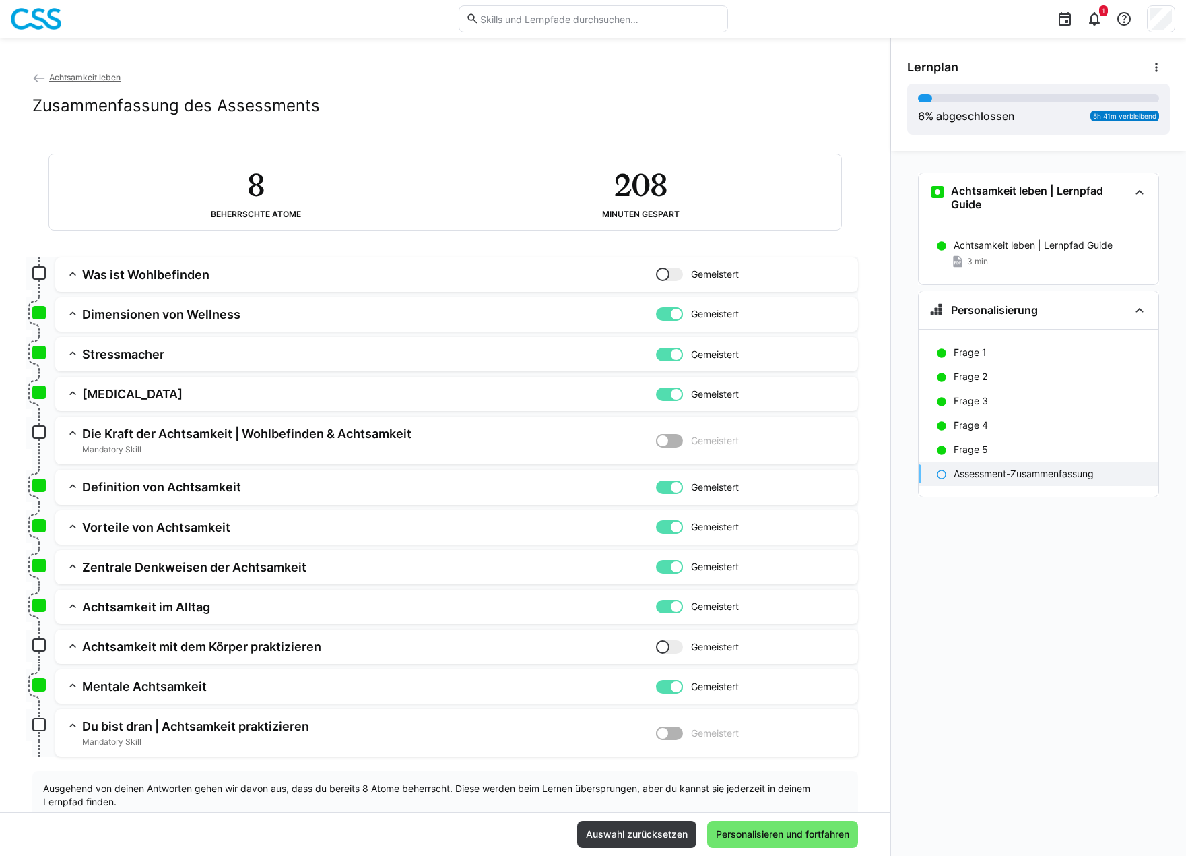
click at [661, 282] on app-assessment-toggle "Gemeistert" at bounding box center [751, 274] width 191 height 15
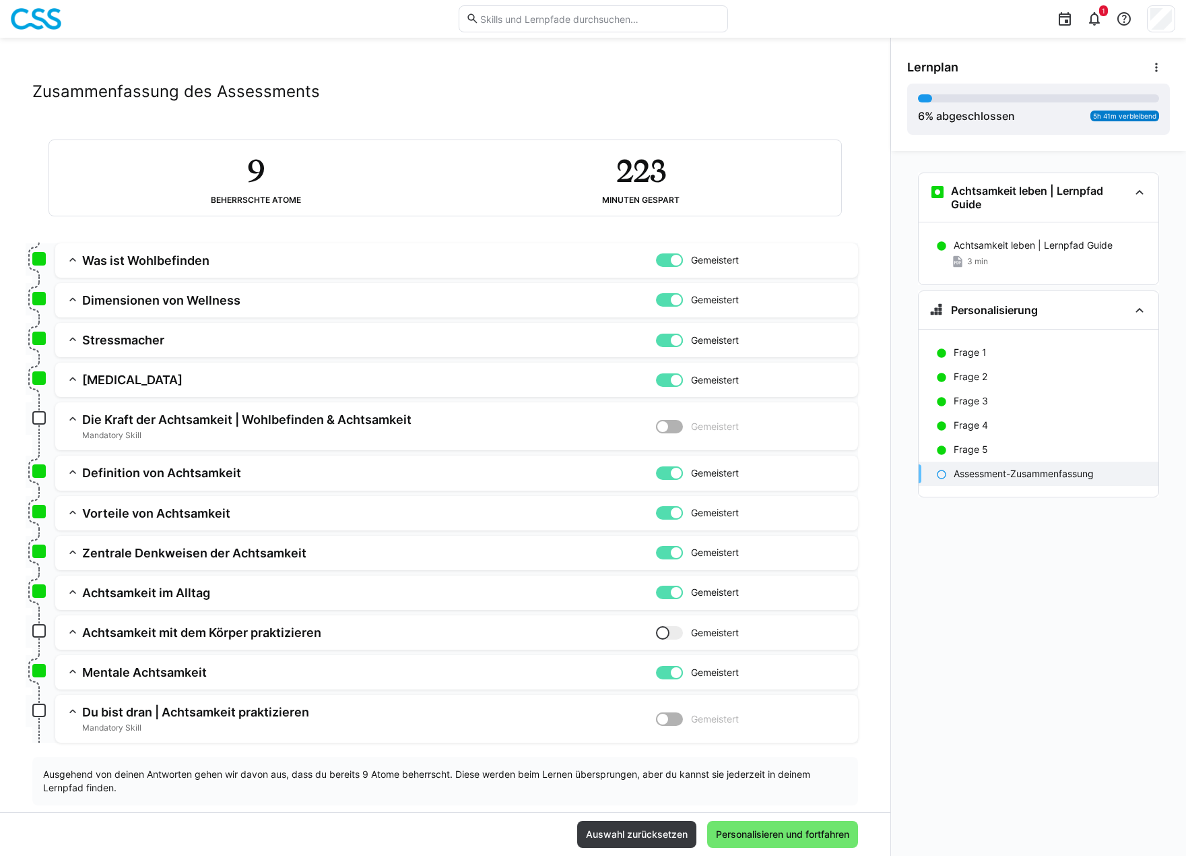
scroll to position [0, 0]
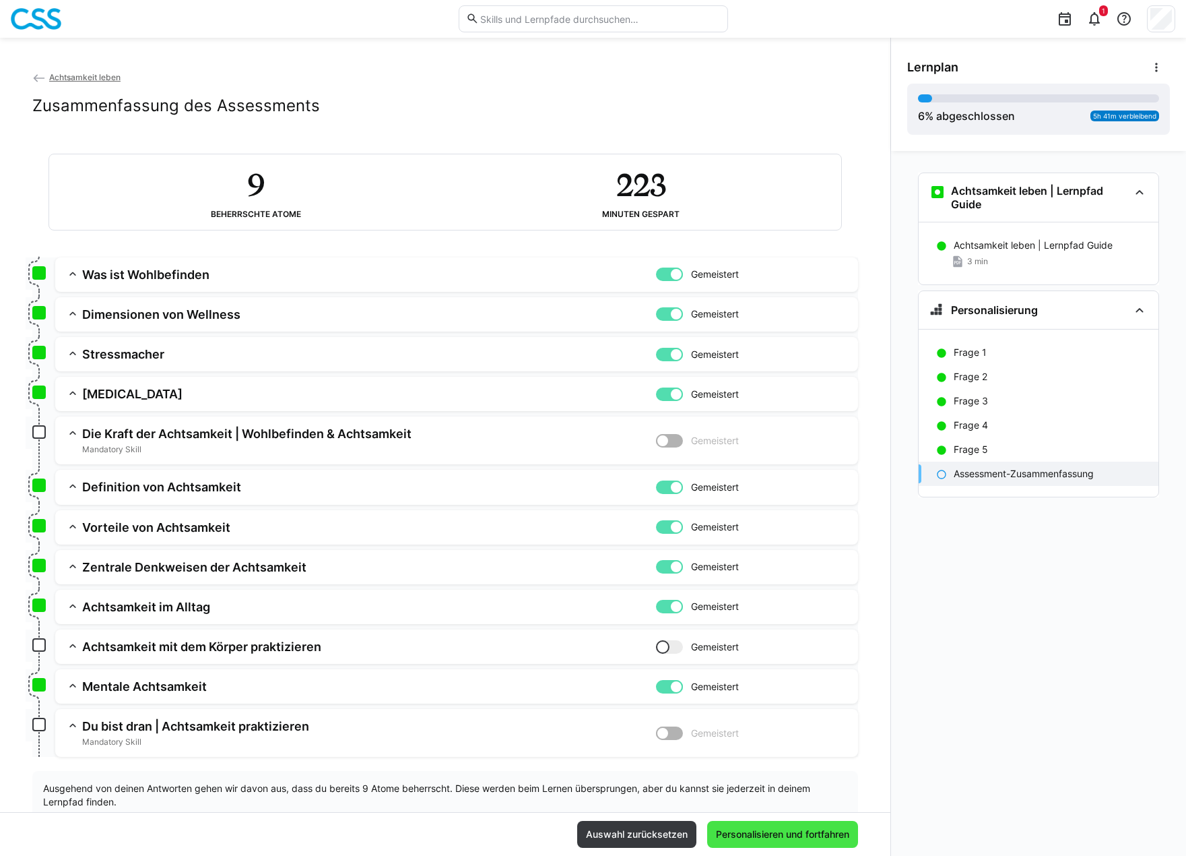
click at [753, 823] on span "Personalisieren und fortfahren" at bounding box center [782, 834] width 151 height 27
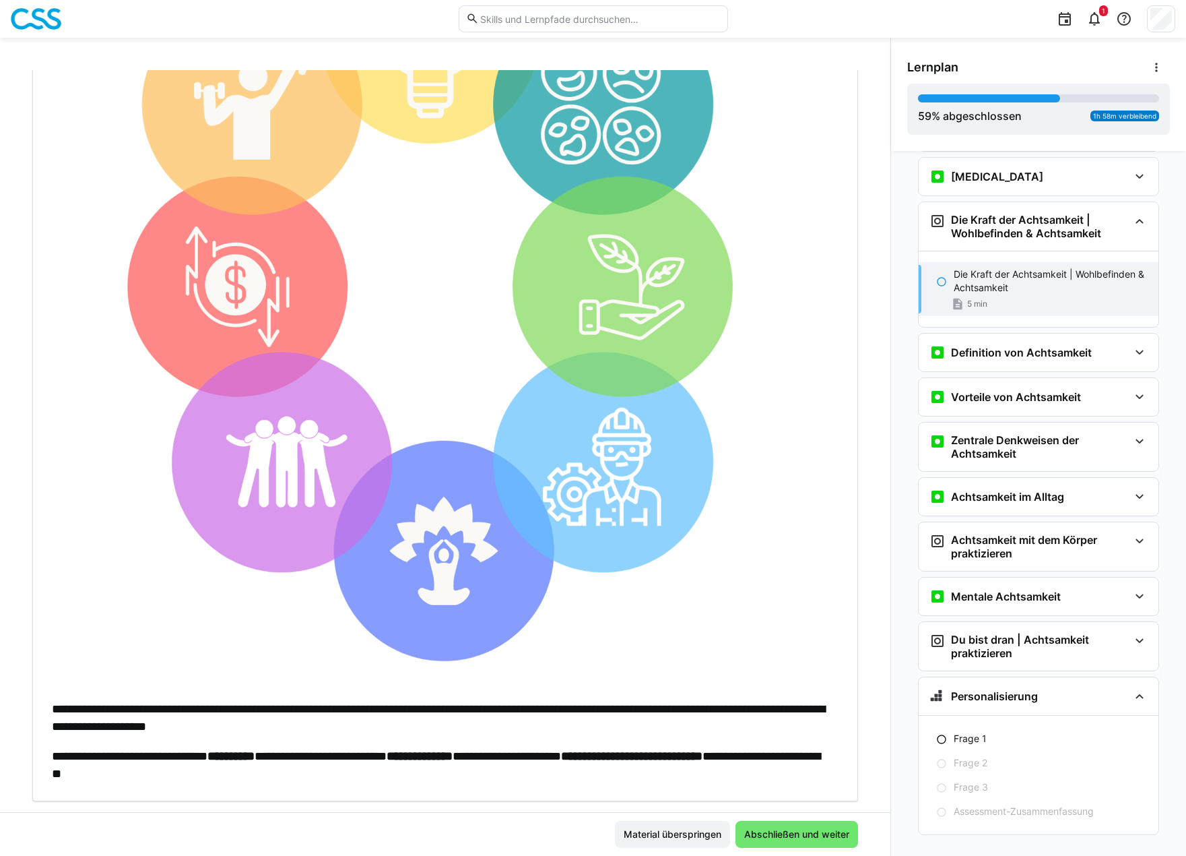
scroll to position [406, 0]
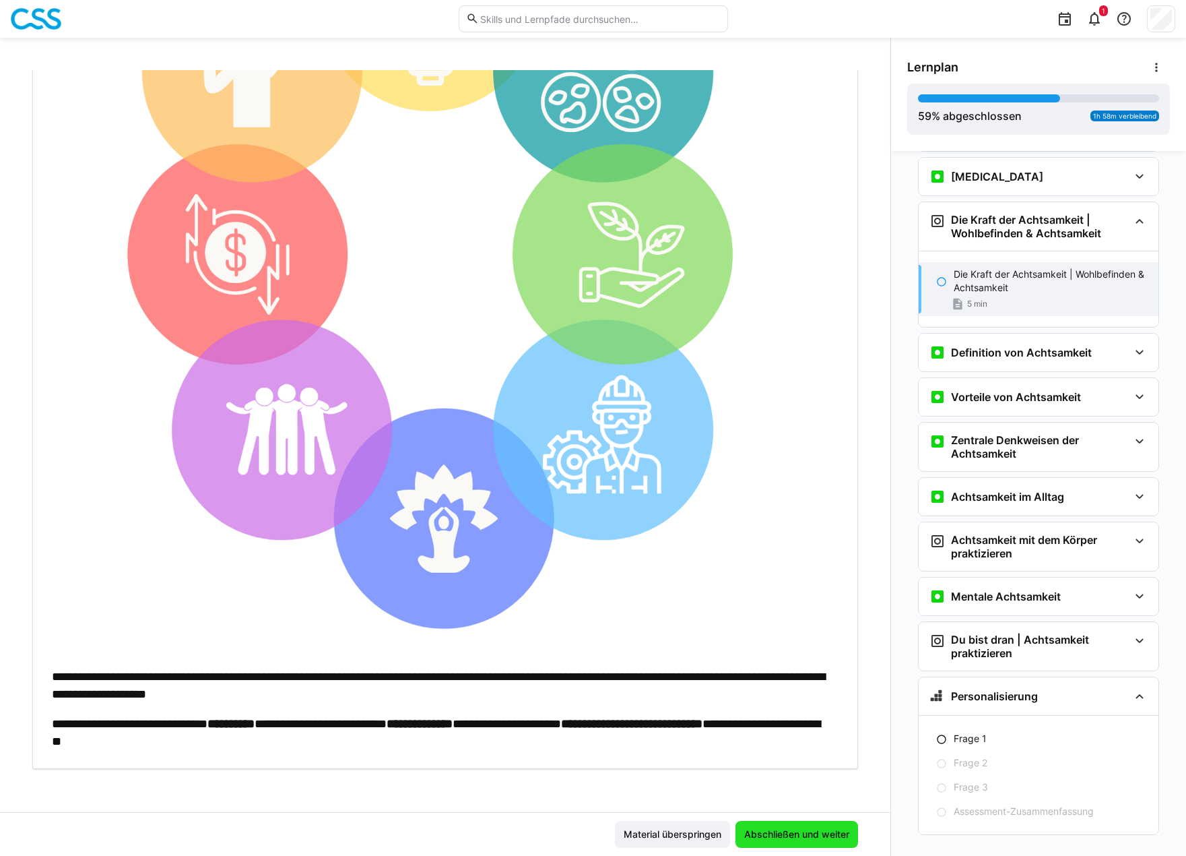
click at [795, 837] on span "Abschließen und weiter" at bounding box center [796, 833] width 109 height 13
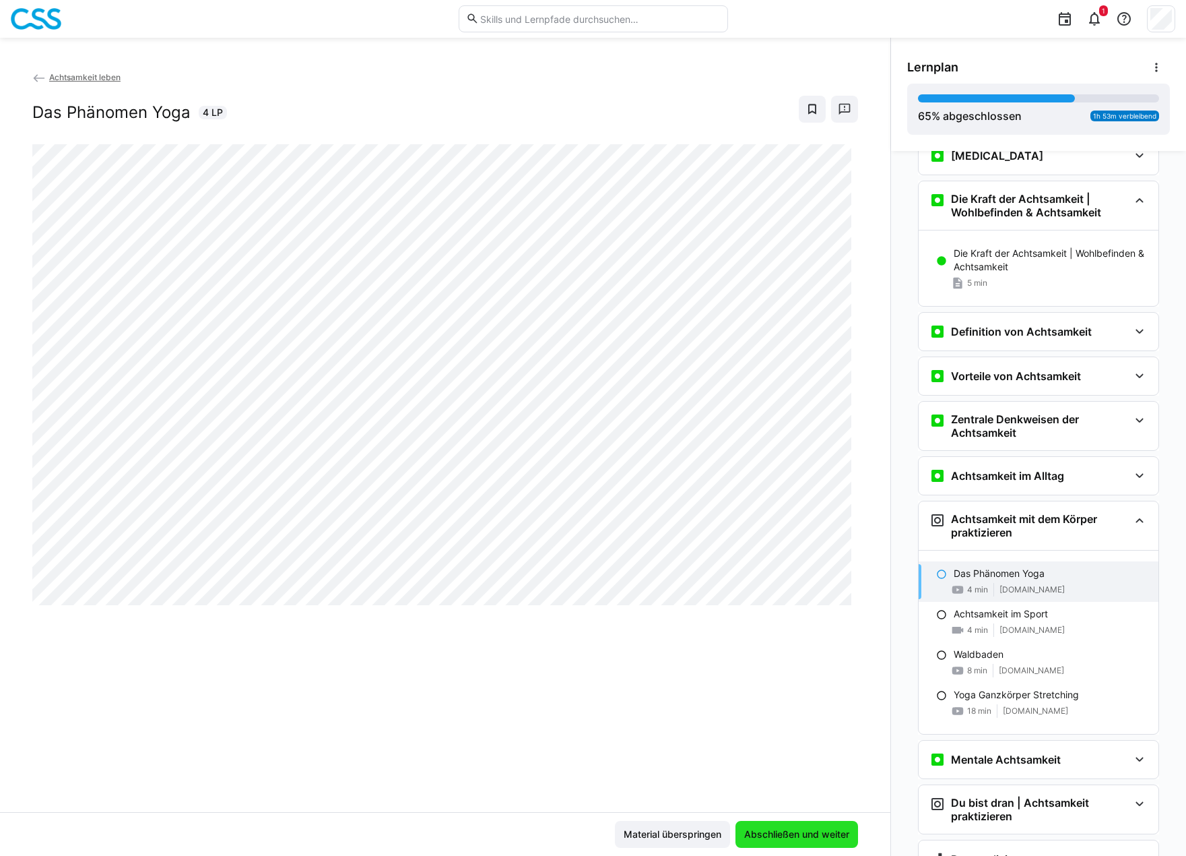
click at [795, 837] on span "Abschließen und weiter" at bounding box center [796, 833] width 109 height 13
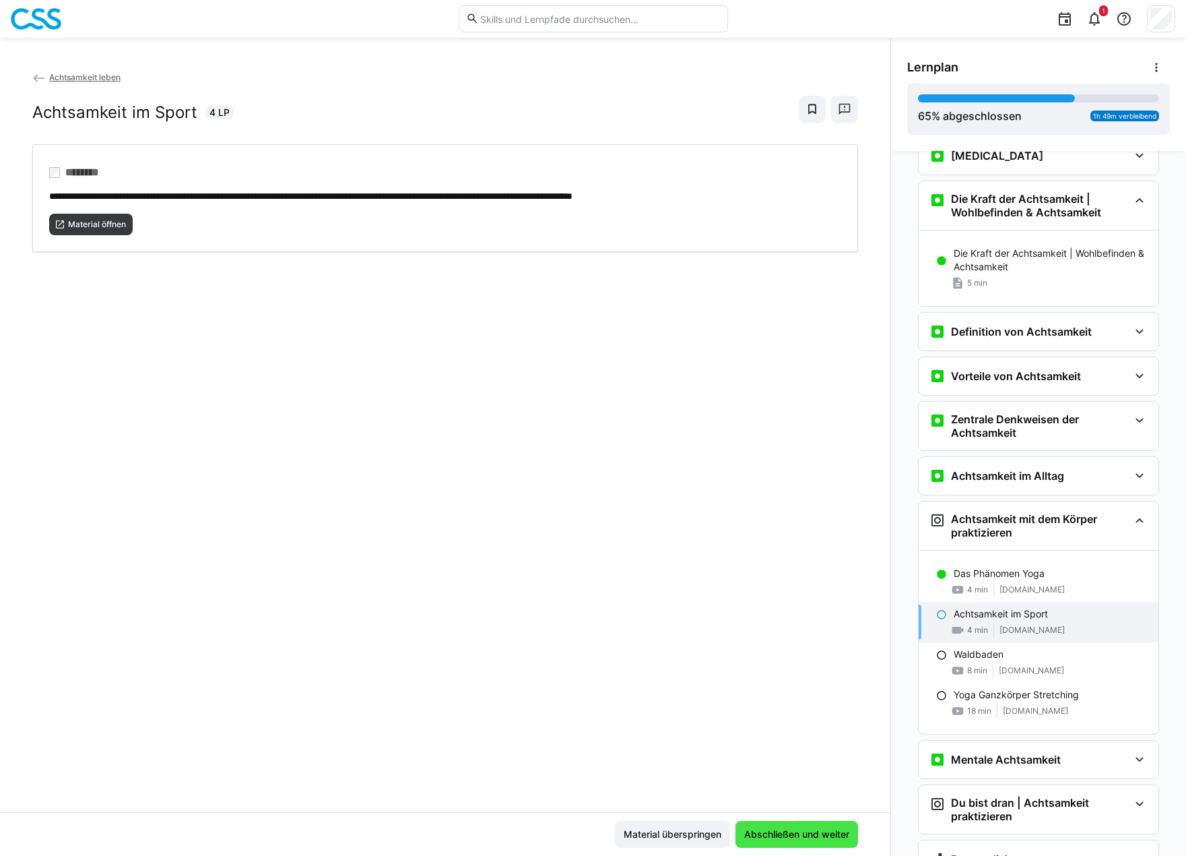
click at [795, 837] on span "Abschließen und weiter" at bounding box center [796, 833] width 109 height 13
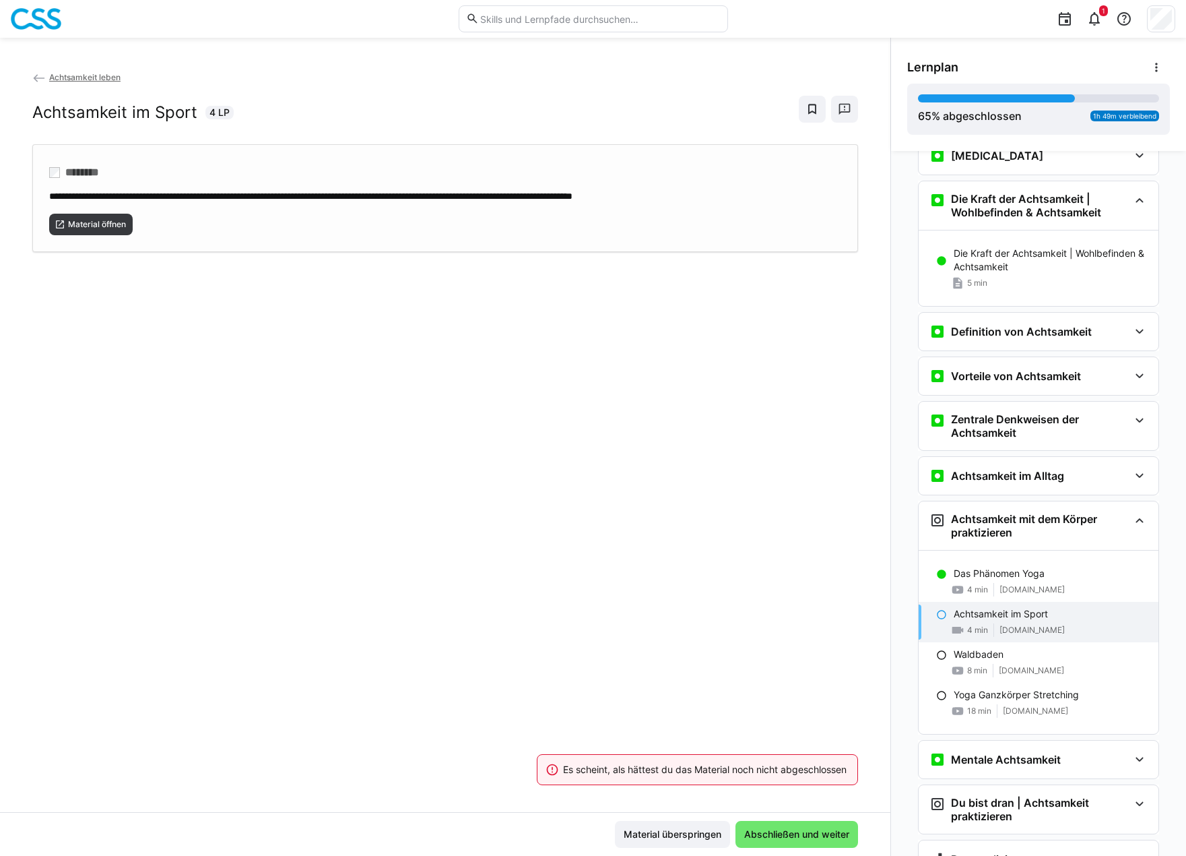
click at [488, 210] on div "Material öffnen" at bounding box center [445, 219] width 792 height 32
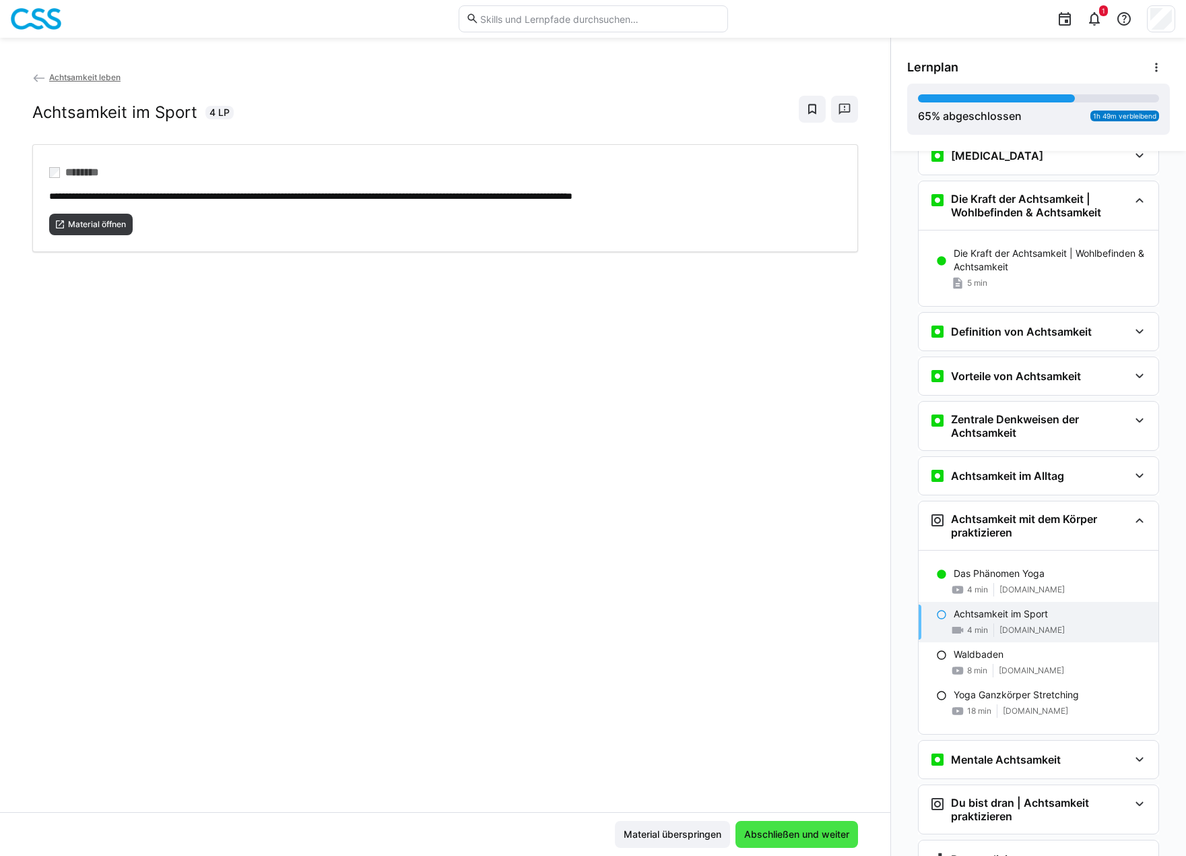
click at [812, 828] on span "Abschließen und weiter" at bounding box center [797, 834] width 123 height 27
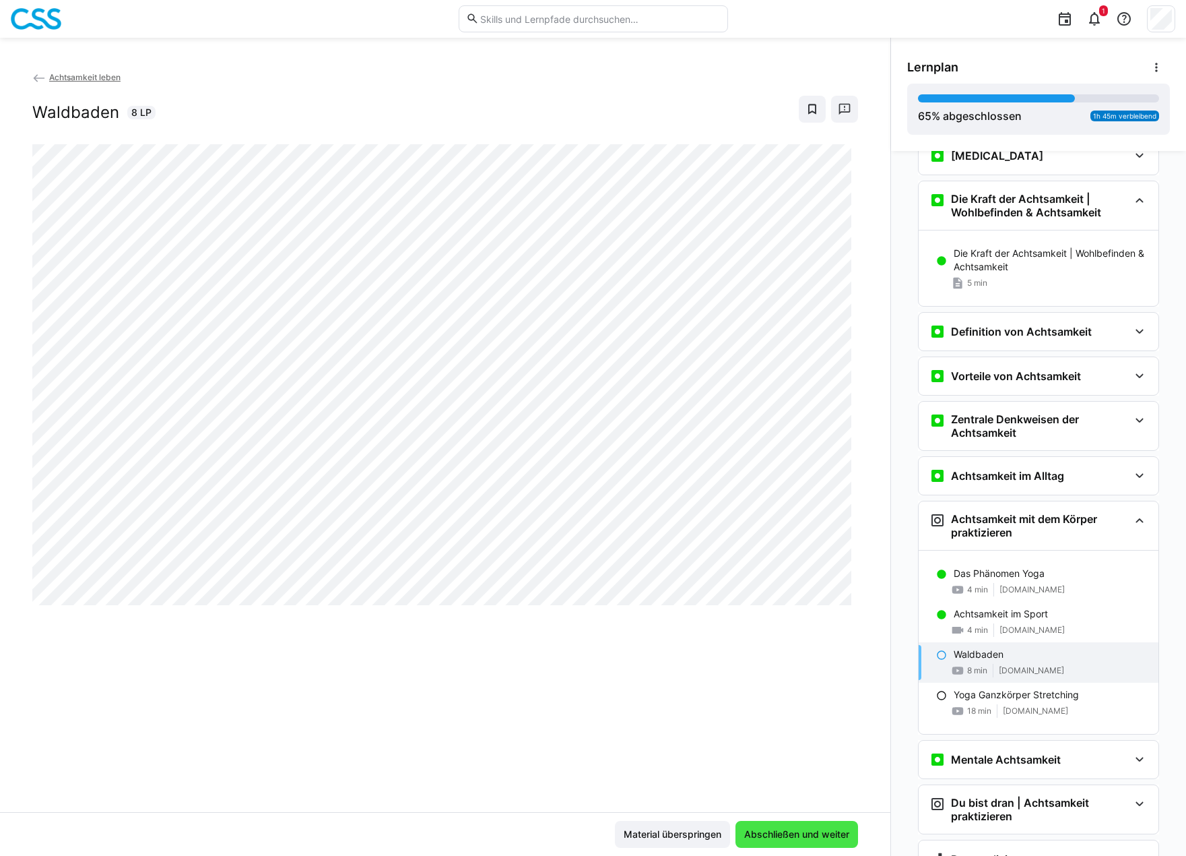
click at [812, 828] on span "Abschließen und weiter" at bounding box center [796, 833] width 109 height 13
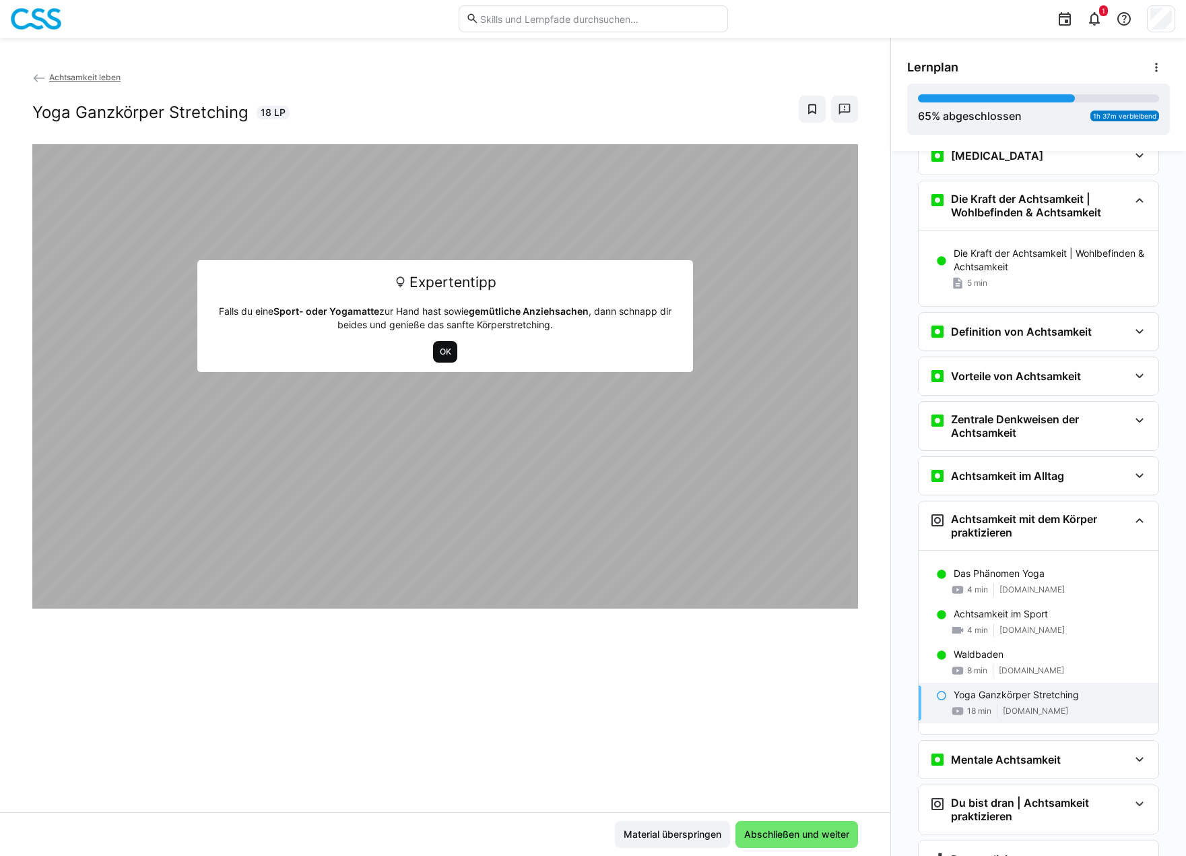
click at [442, 355] on span "OK" at bounding box center [446, 351] width 14 height 11
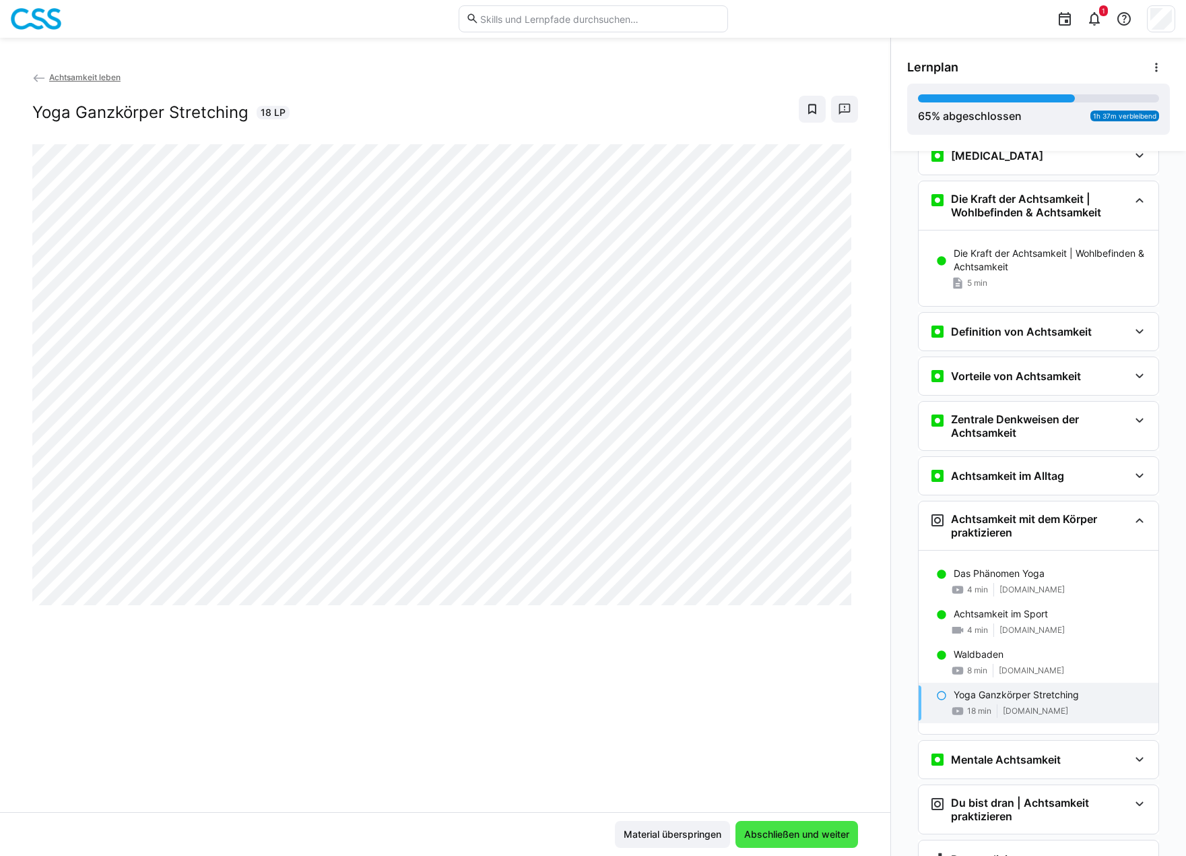
click at [775, 831] on span "Abschließen und weiter" at bounding box center [796, 833] width 109 height 13
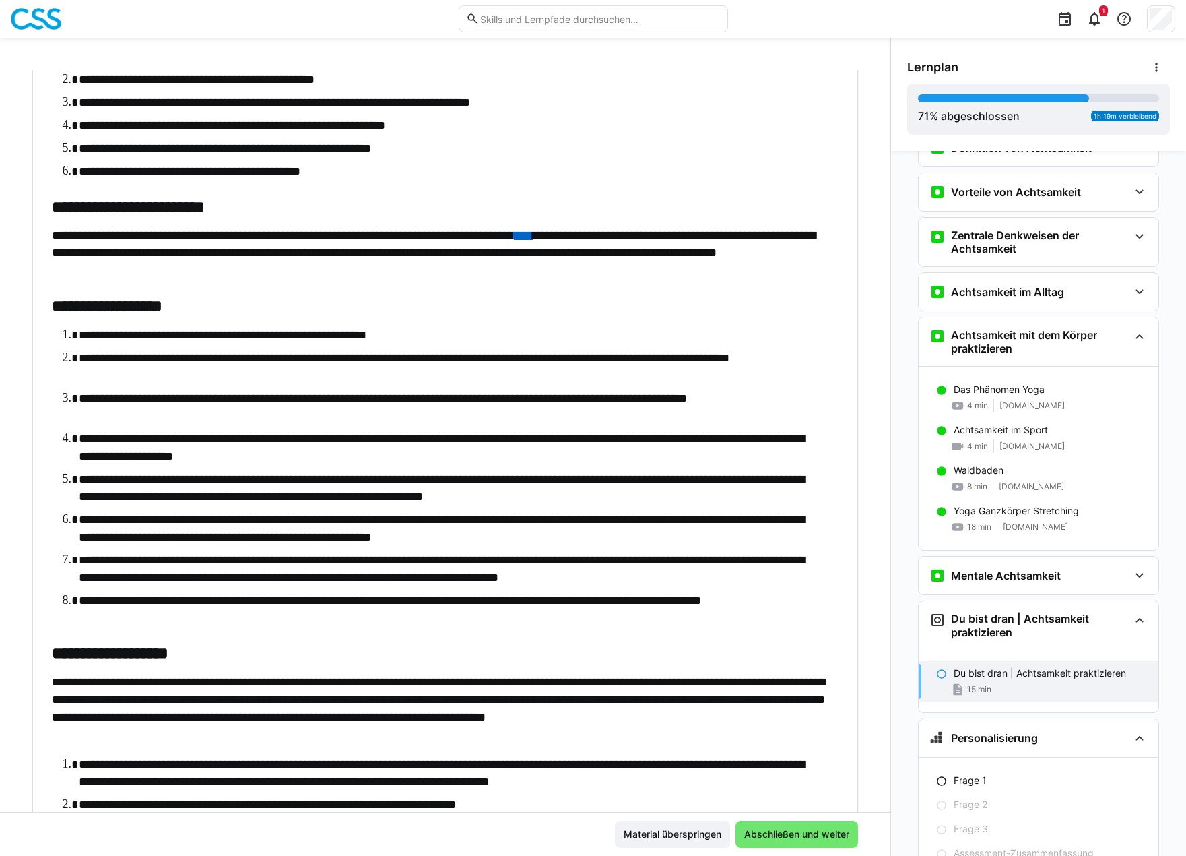
scroll to position [404, 0]
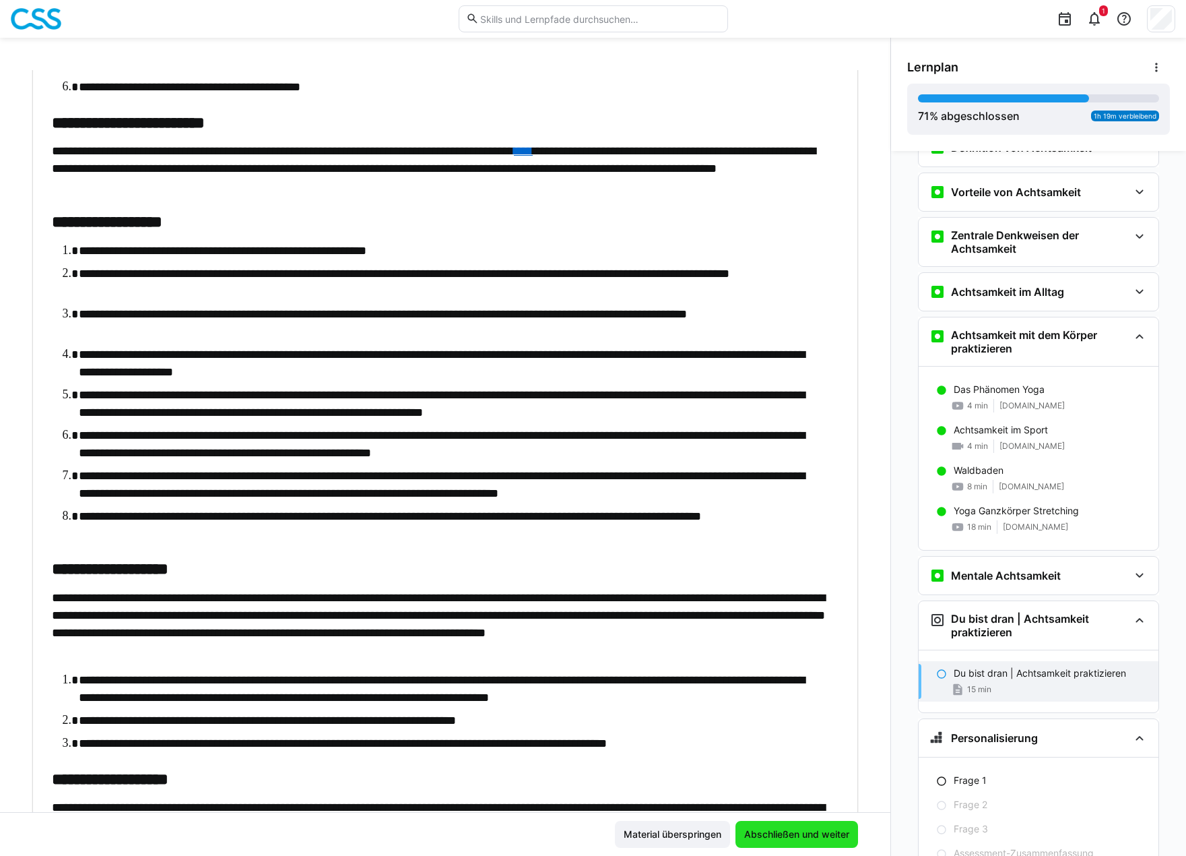
click at [816, 829] on span "Abschließen und weiter" at bounding box center [796, 833] width 109 height 13
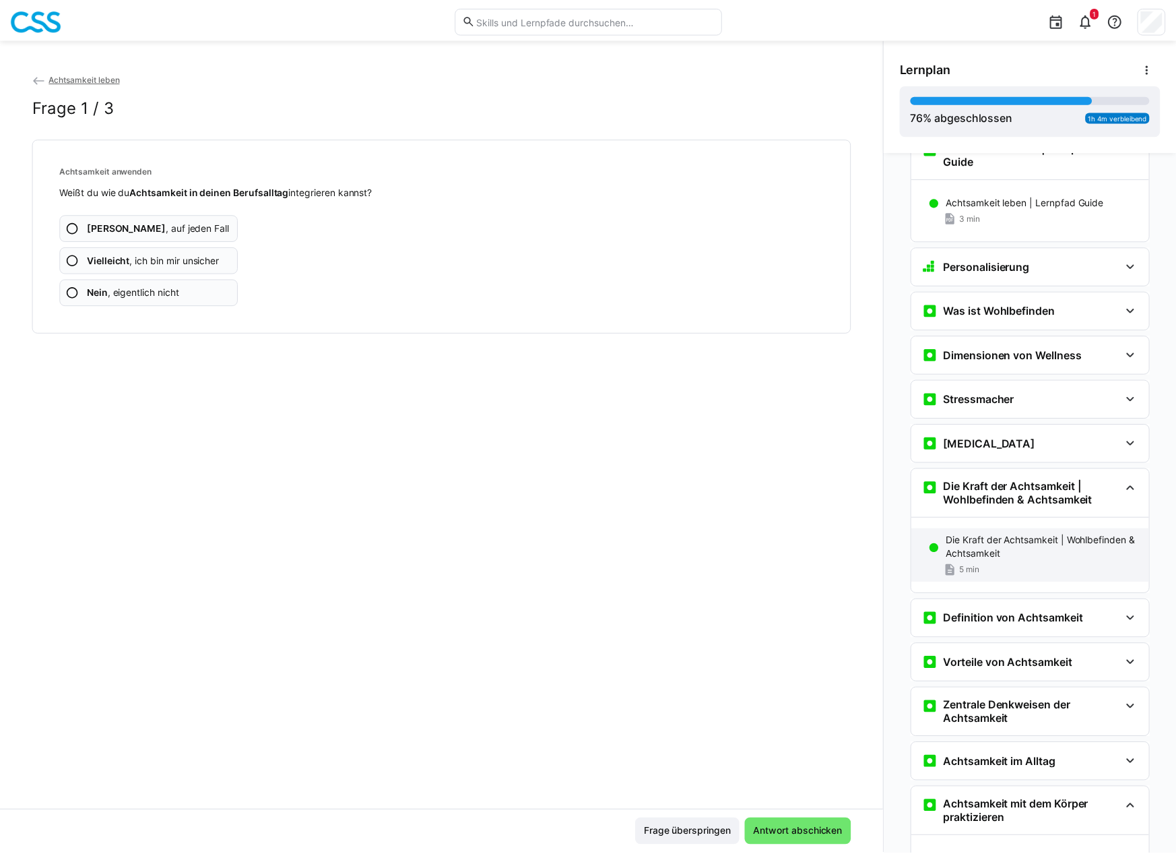
scroll to position [0, 0]
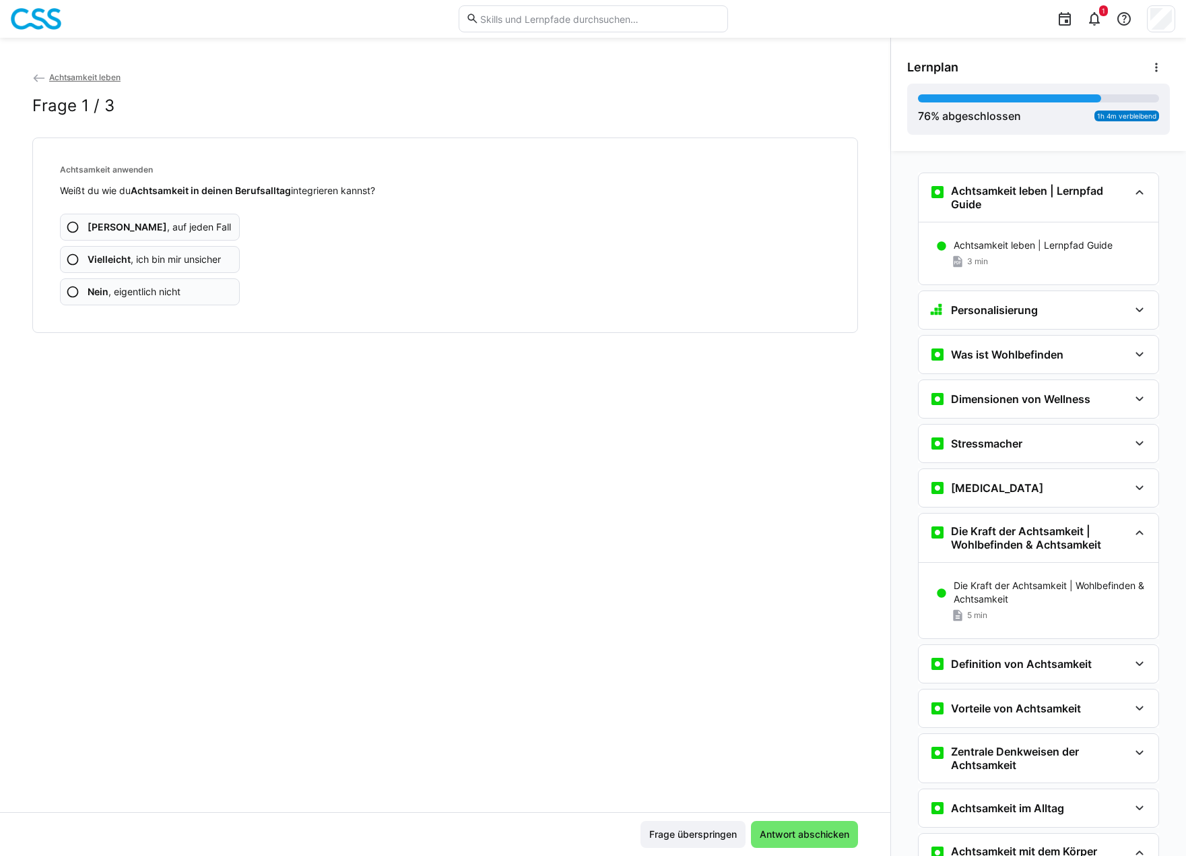
click at [34, 20] on img at bounding box center [36, 19] width 51 height 22
